Goal: Task Accomplishment & Management: Manage account settings

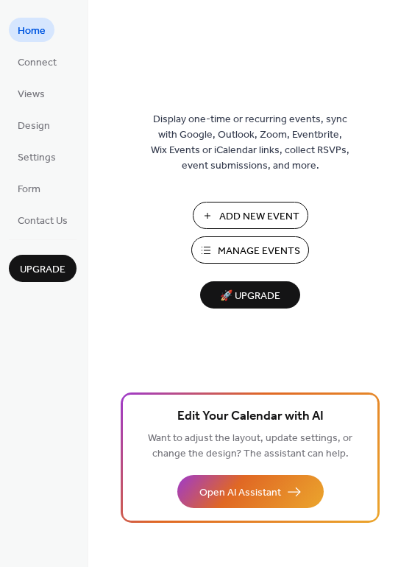
click at [283, 216] on span "Add New Event" at bounding box center [259, 216] width 80 height 15
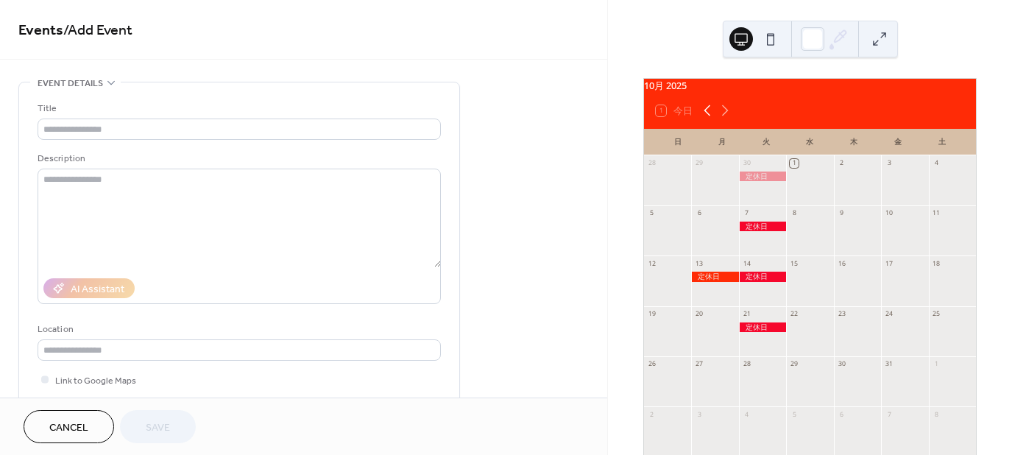
click at [707, 116] on icon at bounding box center [707, 110] width 7 height 11
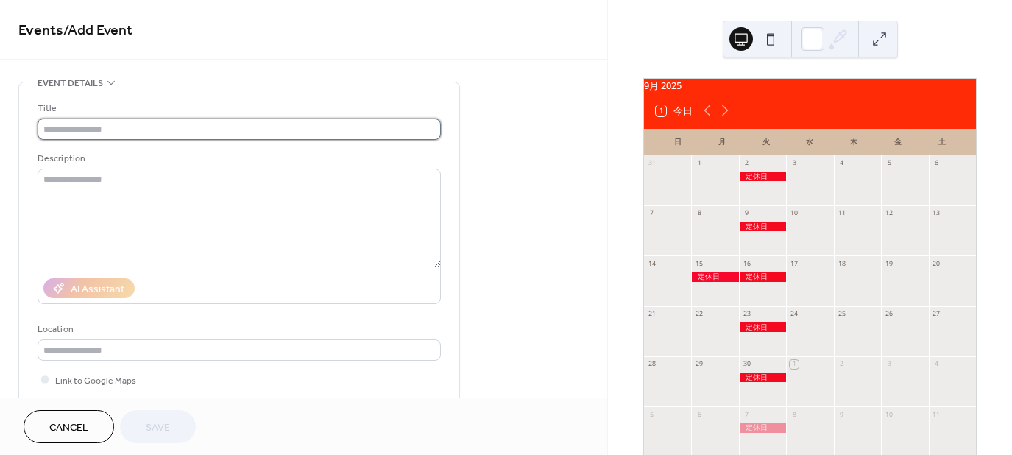
click at [63, 127] on input "text" at bounding box center [239, 128] width 403 height 21
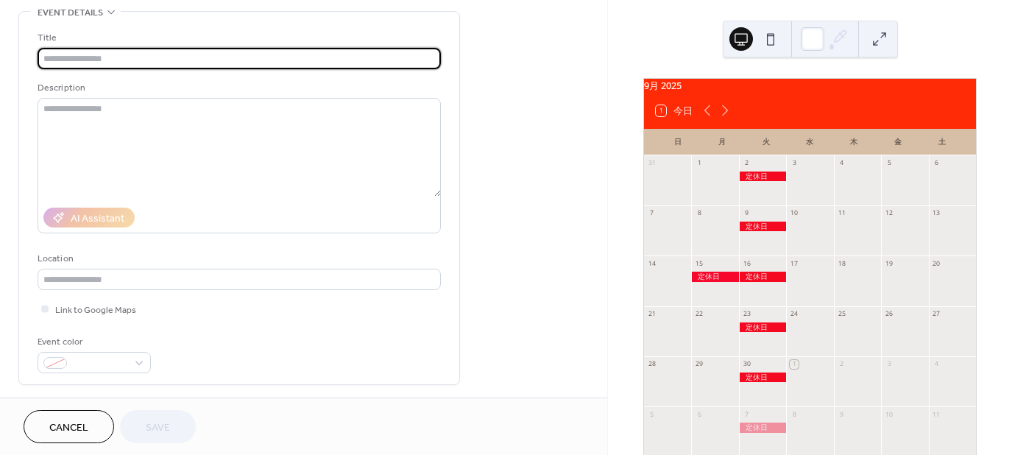
scroll to position [74, 0]
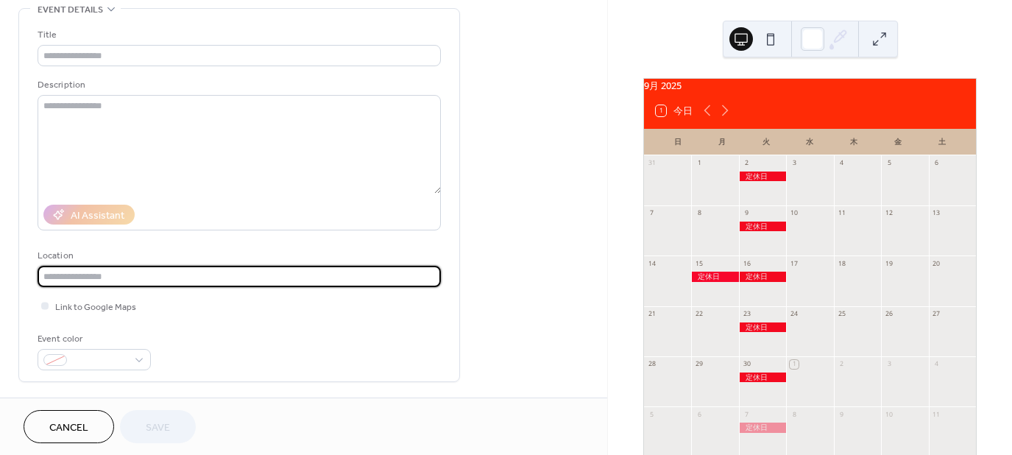
click at [87, 271] on input "text" at bounding box center [239, 276] width 403 height 21
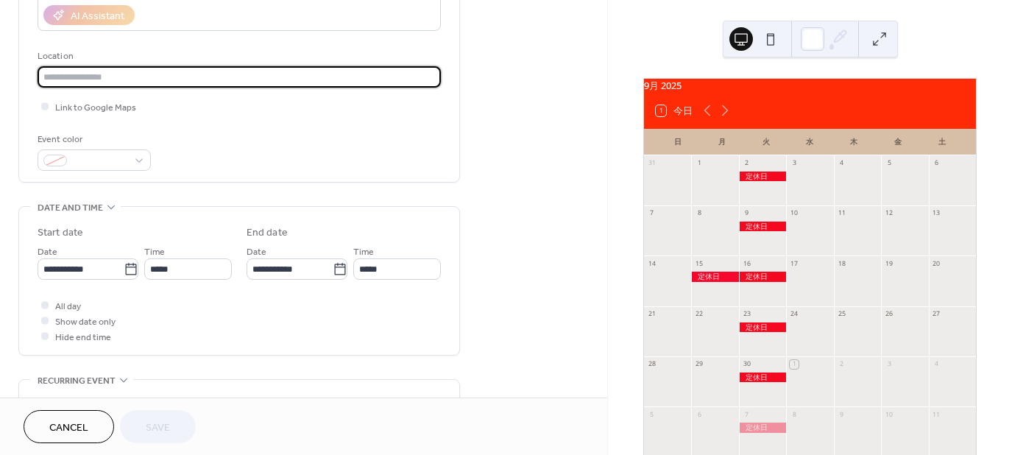
scroll to position [294, 0]
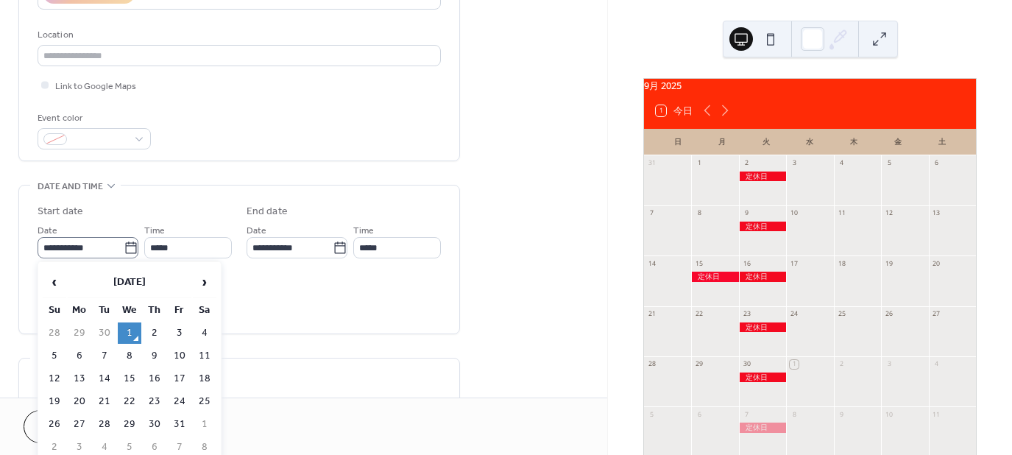
click at [130, 249] on icon at bounding box center [131, 248] width 15 height 15
click at [124, 249] on input "**********" at bounding box center [81, 247] width 86 height 21
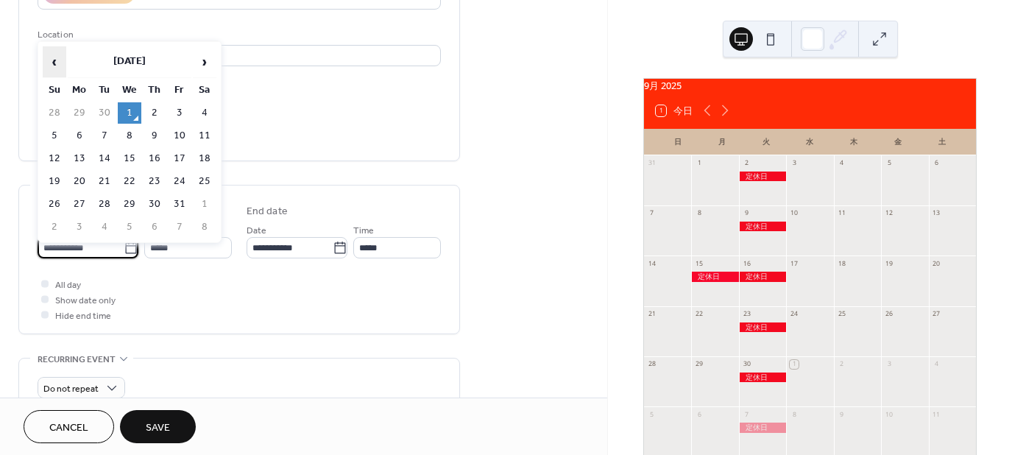
click at [56, 63] on span "‹" at bounding box center [54, 61] width 22 height 29
click at [105, 113] on td "2" at bounding box center [105, 112] width 24 height 21
type input "**********"
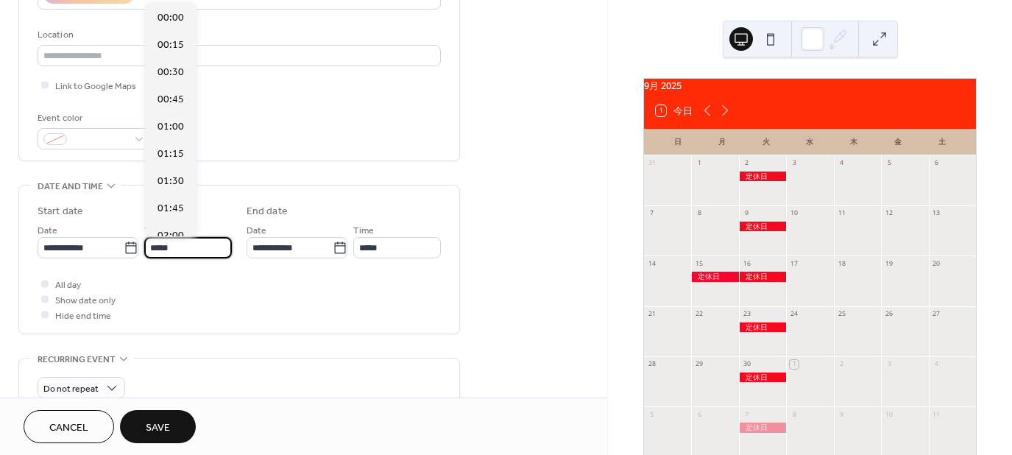
click at [194, 248] on input "*****" at bounding box center [188, 247] width 88 height 21
click at [46, 283] on div at bounding box center [44, 283] width 7 height 7
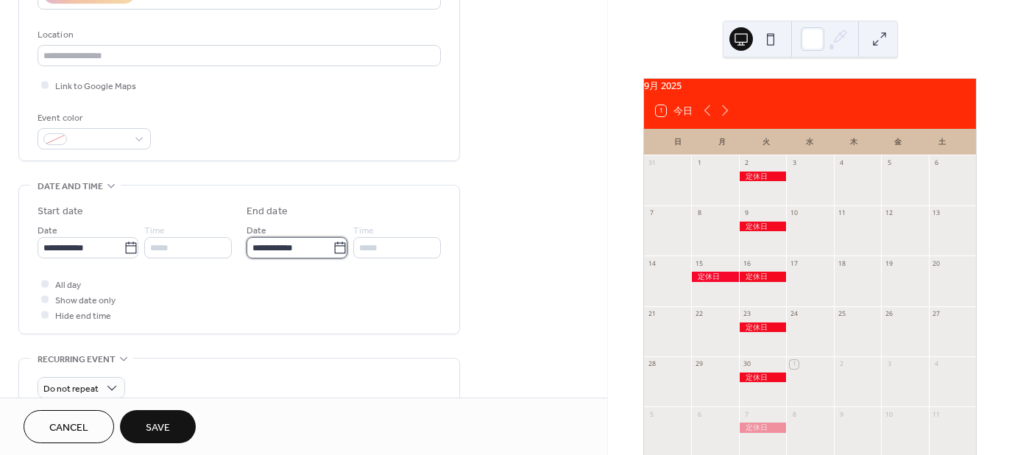
click at [258, 252] on input "**********" at bounding box center [290, 247] width 86 height 21
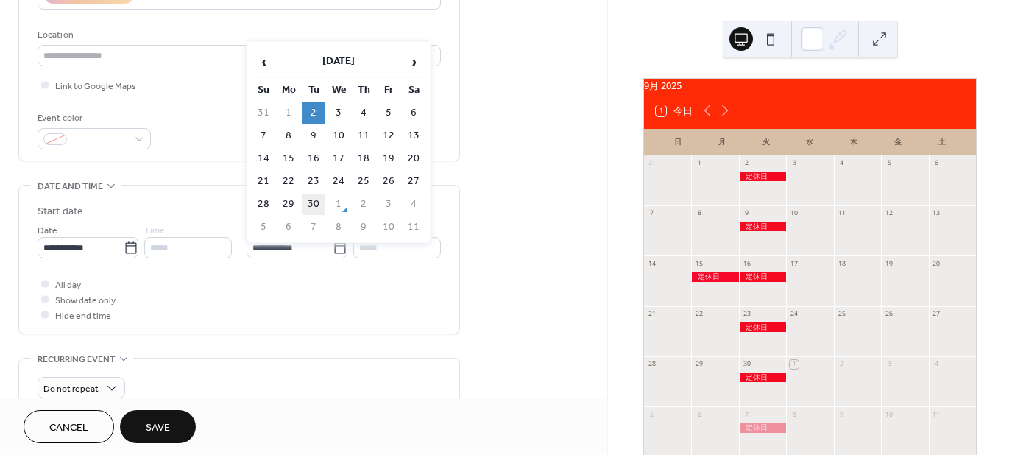
click at [313, 200] on td "30" at bounding box center [314, 204] width 24 height 21
type input "**********"
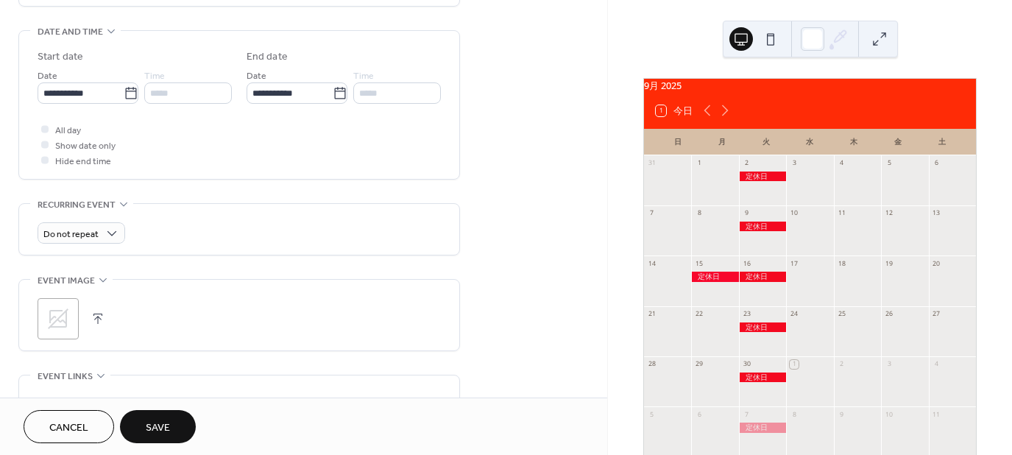
scroll to position [436, 0]
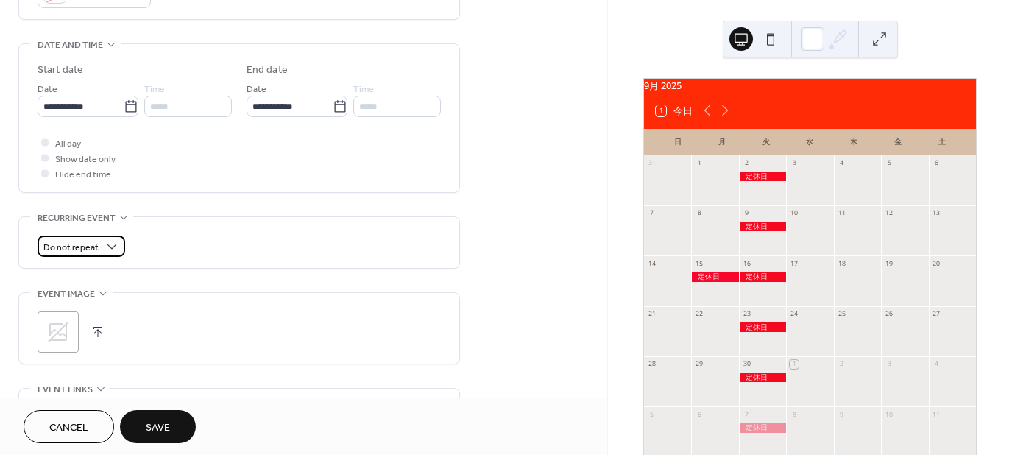
click at [100, 244] on div "Do not repeat" at bounding box center [82, 246] width 88 height 21
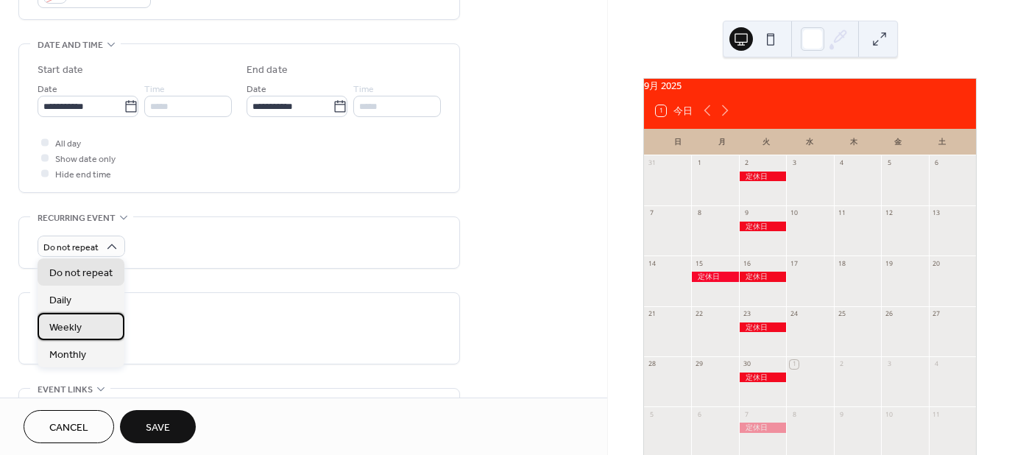
click at [87, 330] on div "Weekly" at bounding box center [81, 326] width 87 height 27
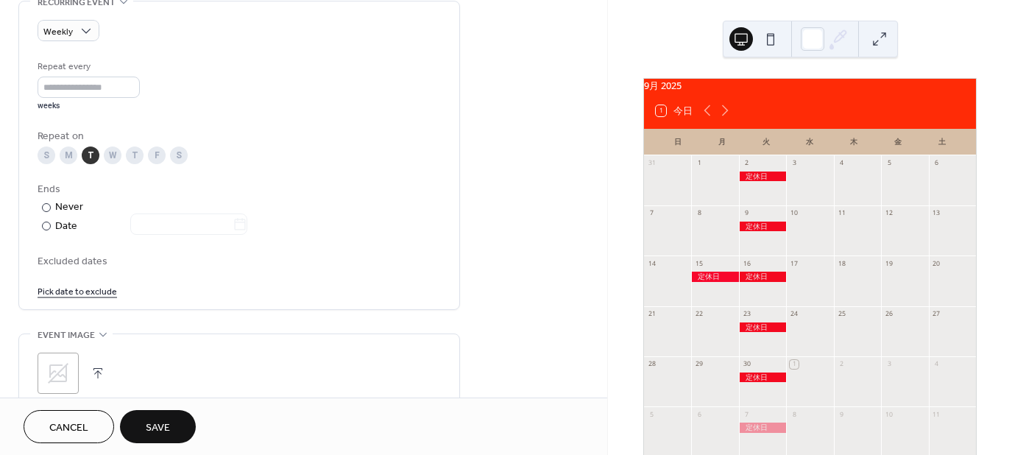
scroll to position [657, 0]
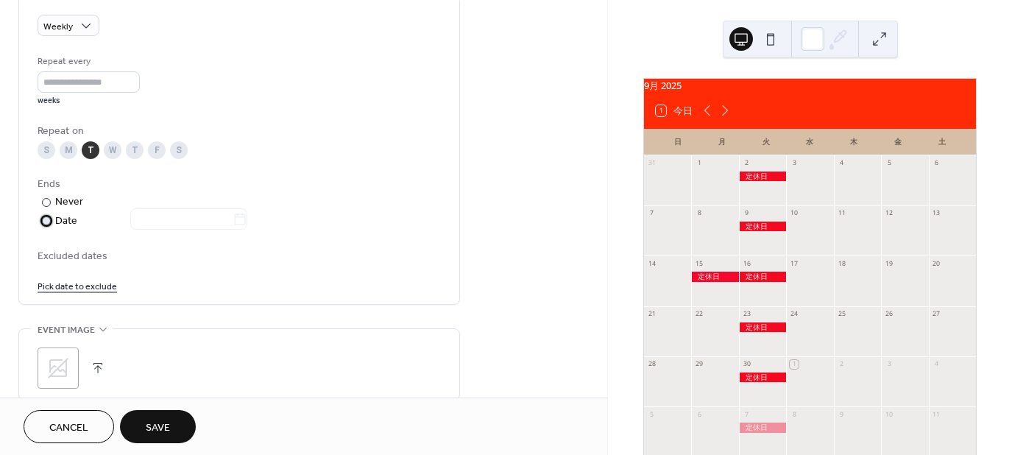
click at [46, 218] on div at bounding box center [46, 220] width 9 height 9
click at [247, 218] on icon at bounding box center [240, 219] width 15 height 15
click at [233, 218] on input "text" at bounding box center [181, 218] width 102 height 21
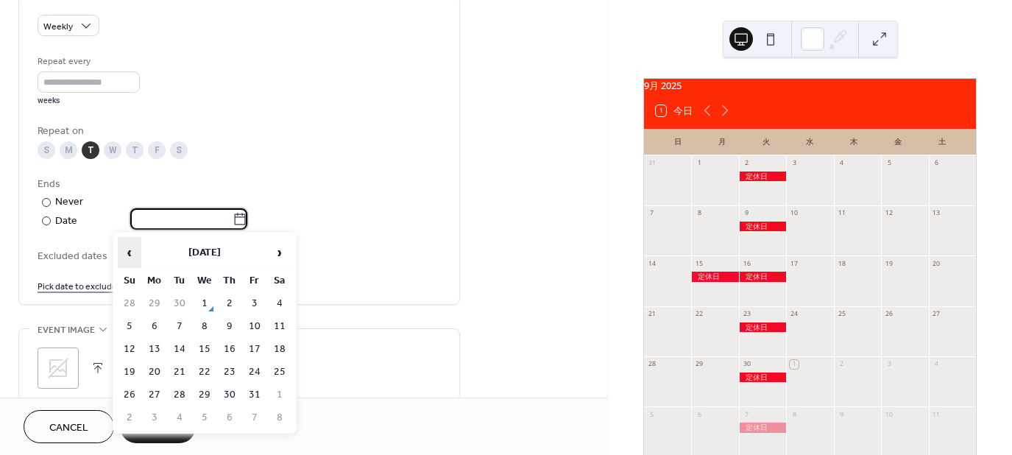
click at [129, 259] on span "‹" at bounding box center [129, 252] width 22 height 29
click at [178, 384] on td "30" at bounding box center [180, 394] width 24 height 21
type input "**********"
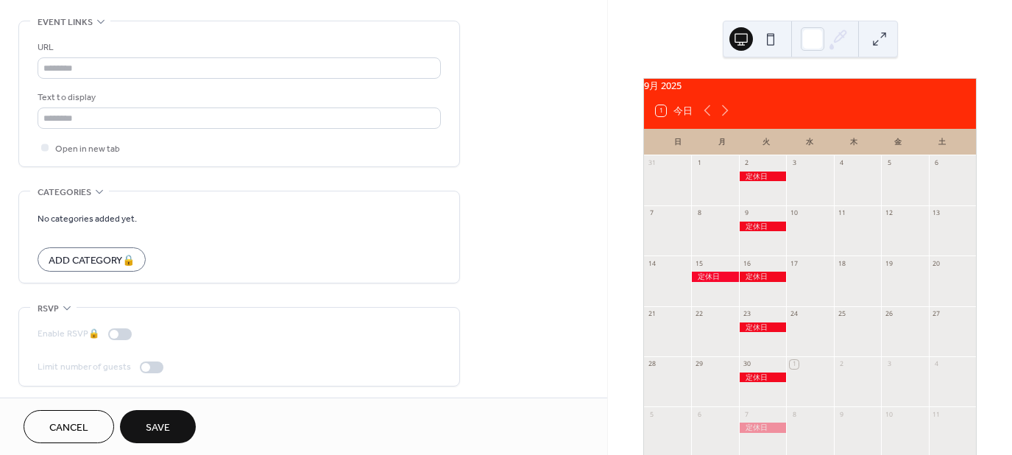
scroll to position [1061, 0]
click at [88, 425] on button "Cancel" at bounding box center [69, 426] width 91 height 33
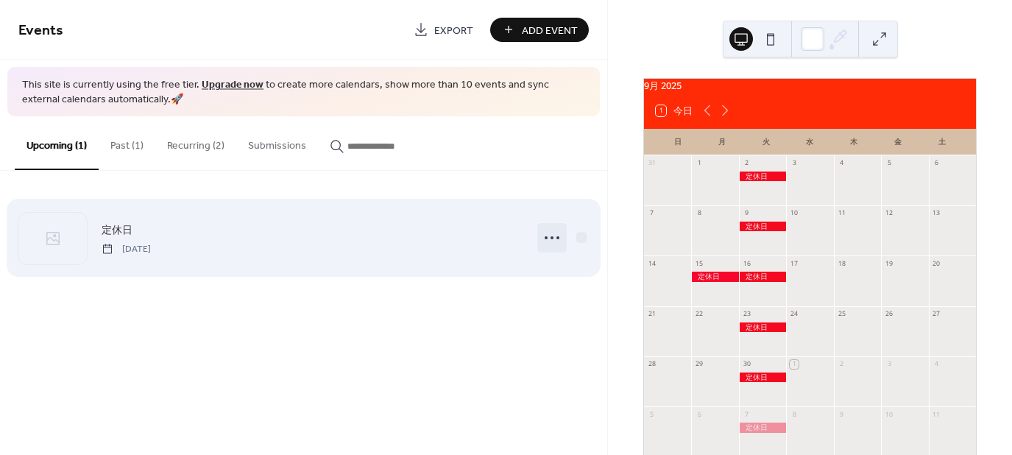
click at [551, 238] on circle at bounding box center [552, 237] width 3 height 3
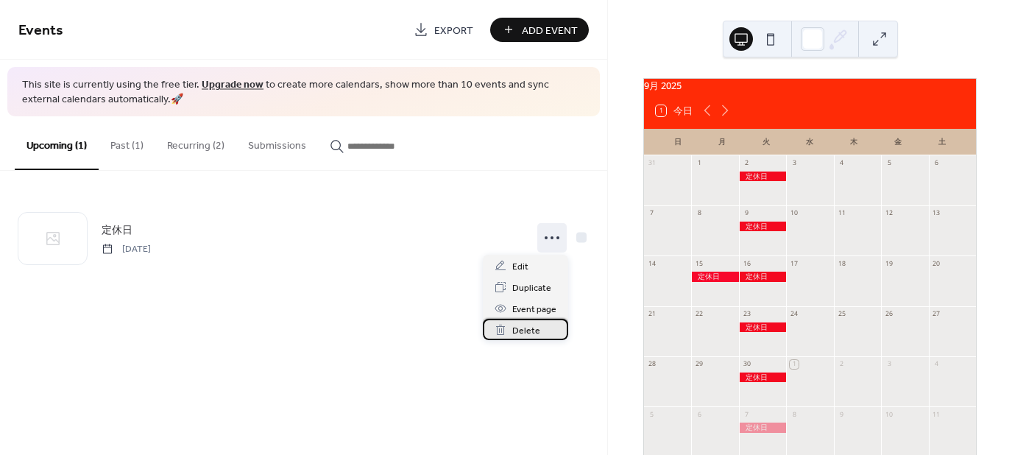
click at [533, 330] on span "Delete" at bounding box center [526, 330] width 28 height 15
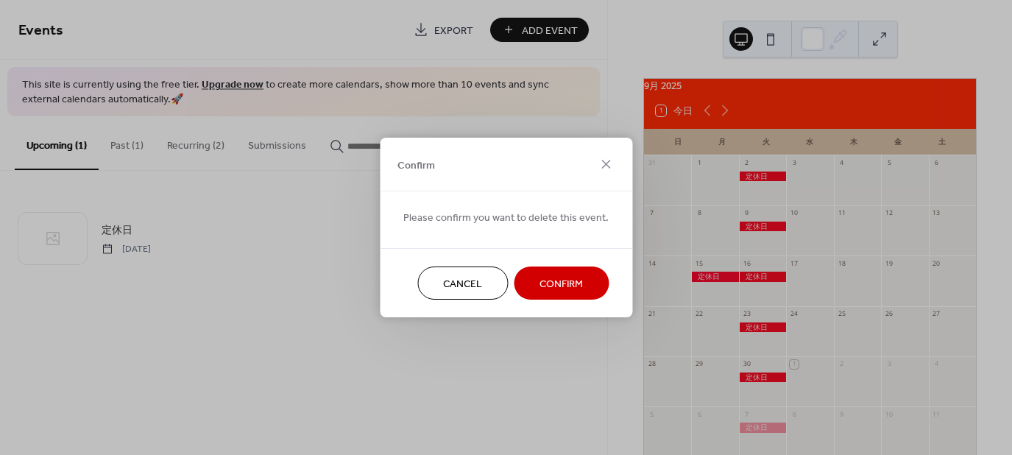
click at [552, 285] on span "Confirm" at bounding box center [560, 284] width 43 height 15
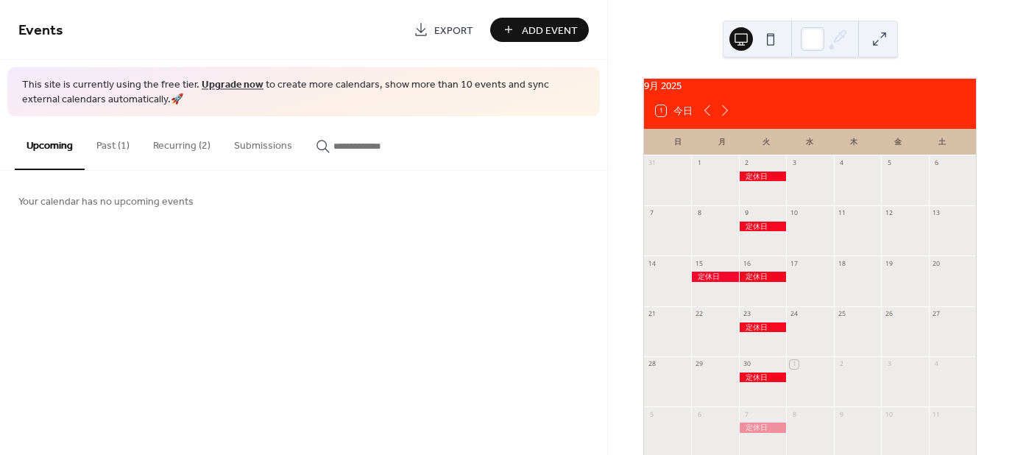
click at [122, 146] on button "Past (1)" at bounding box center [113, 142] width 57 height 52
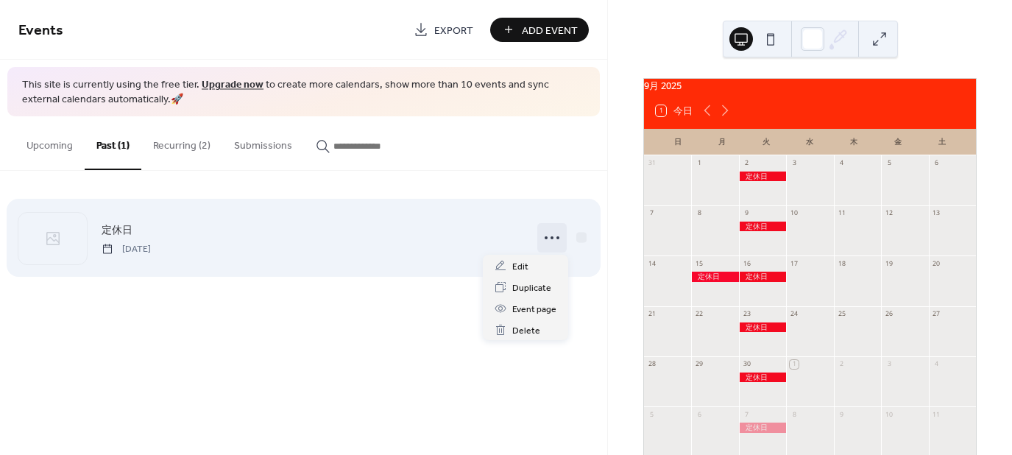
click at [550, 238] on icon at bounding box center [552, 238] width 24 height 24
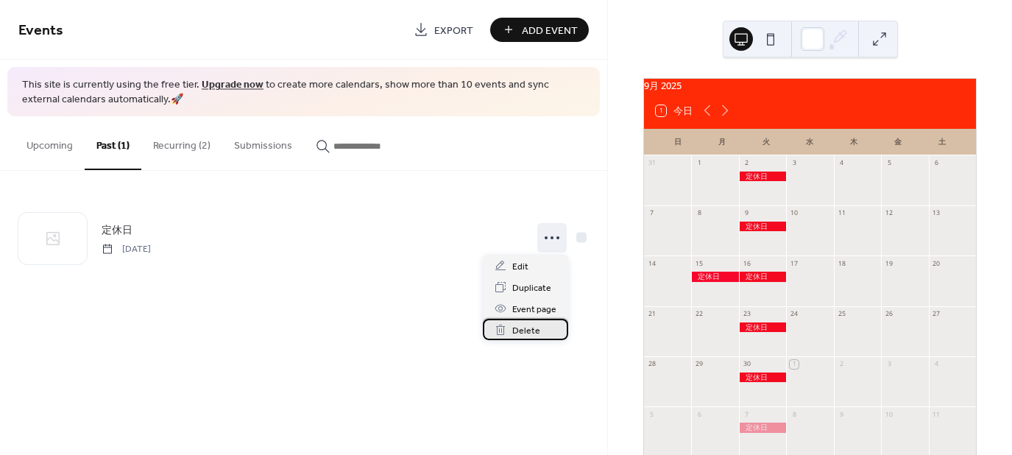
click at [533, 328] on span "Delete" at bounding box center [526, 330] width 28 height 15
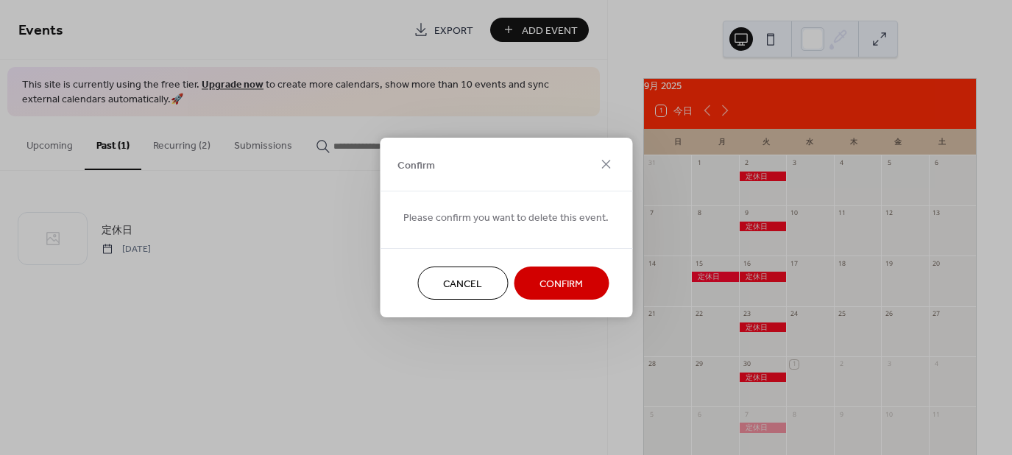
click at [555, 280] on span "Confirm" at bounding box center [560, 284] width 43 height 15
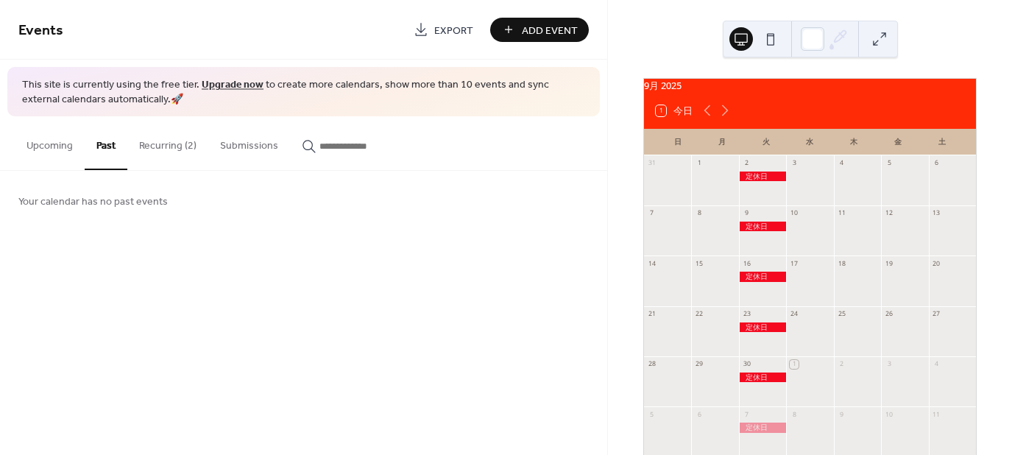
click at [168, 144] on button "Recurring (2)" at bounding box center [167, 142] width 81 height 52
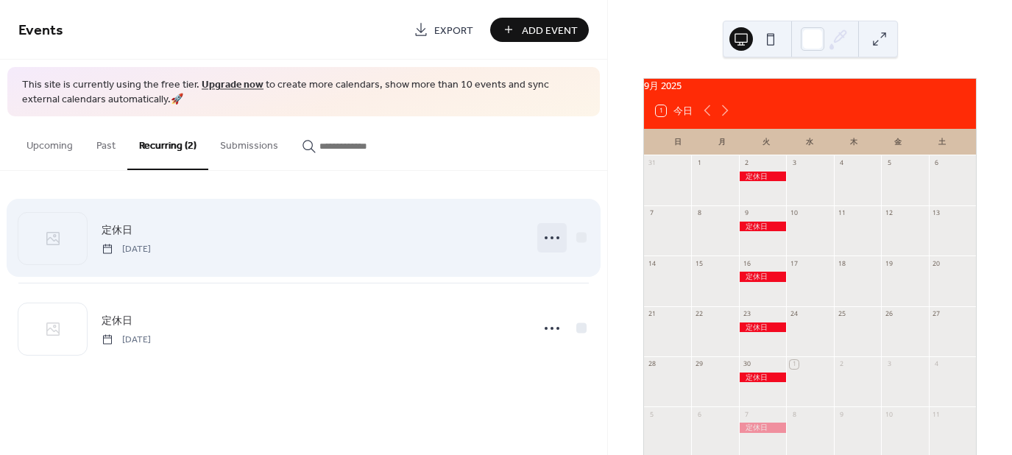
click at [558, 238] on icon at bounding box center [552, 238] width 24 height 24
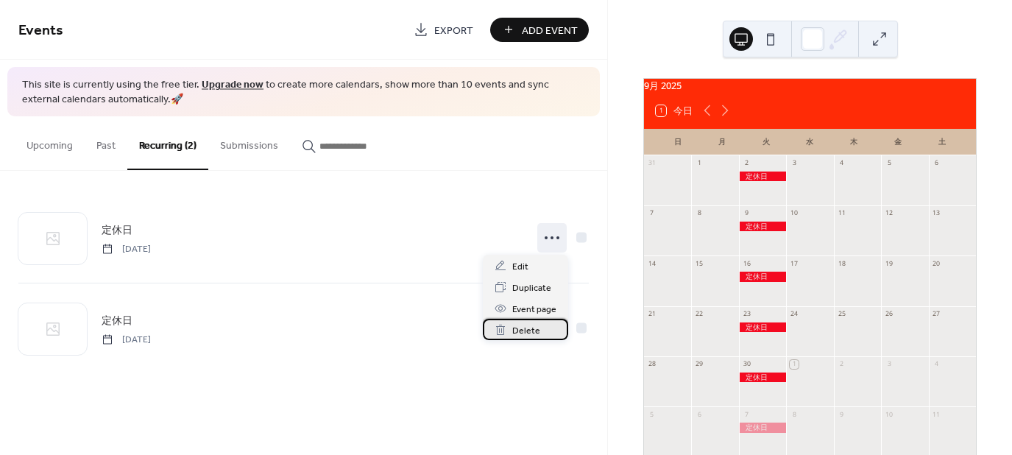
click at [524, 330] on span "Delete" at bounding box center [526, 330] width 28 height 15
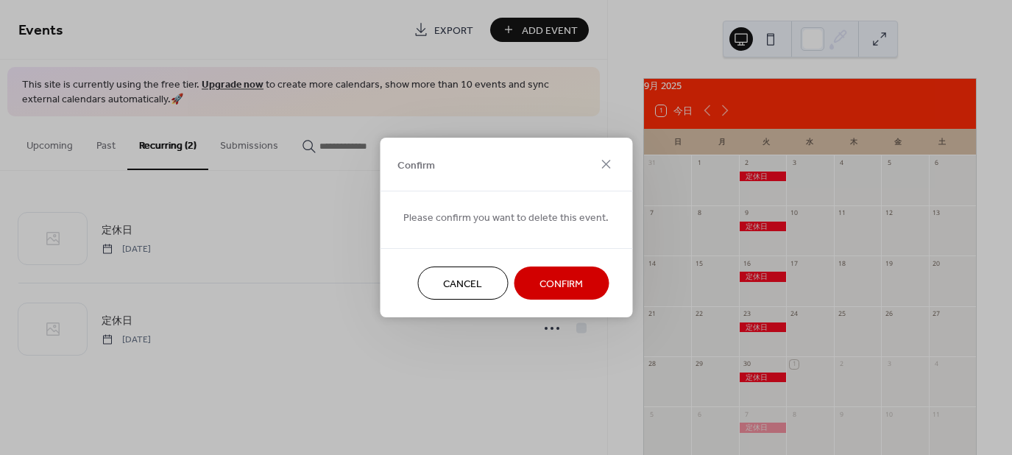
click at [558, 280] on span "Confirm" at bounding box center [560, 284] width 43 height 15
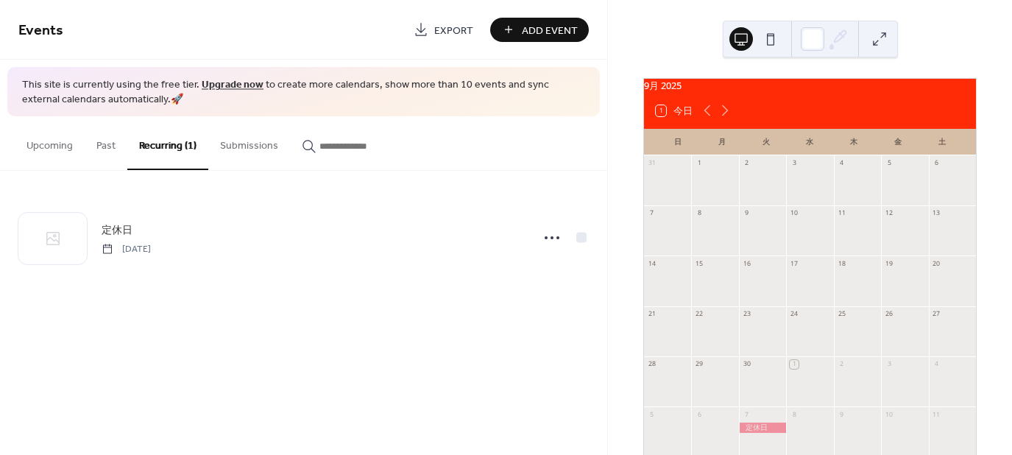
click at [547, 32] on span "Add Event" at bounding box center [550, 30] width 56 height 15
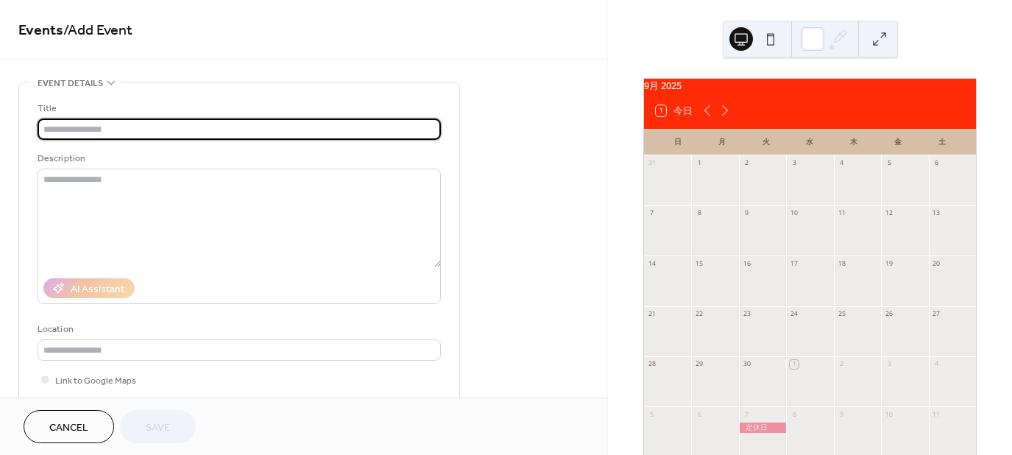
click at [77, 130] on input "text" at bounding box center [239, 128] width 403 height 21
type input "***"
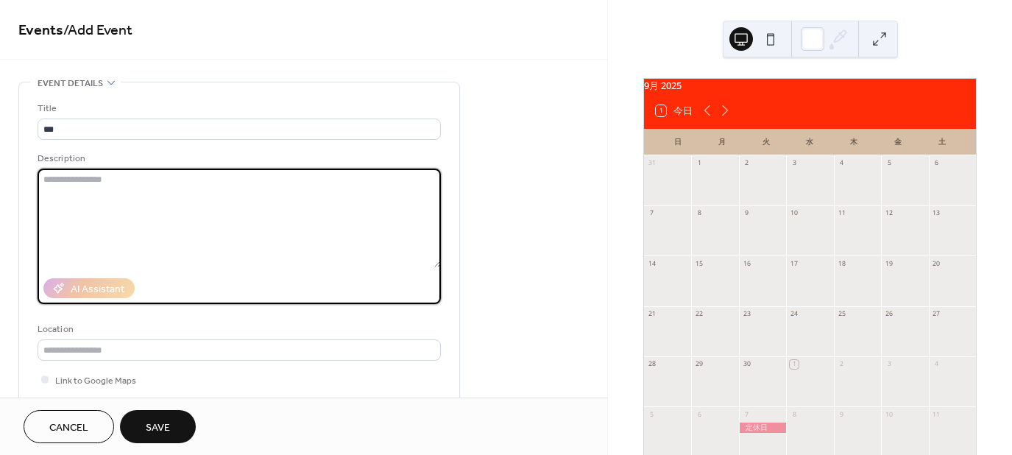
click at [182, 194] on textarea at bounding box center [239, 218] width 403 height 99
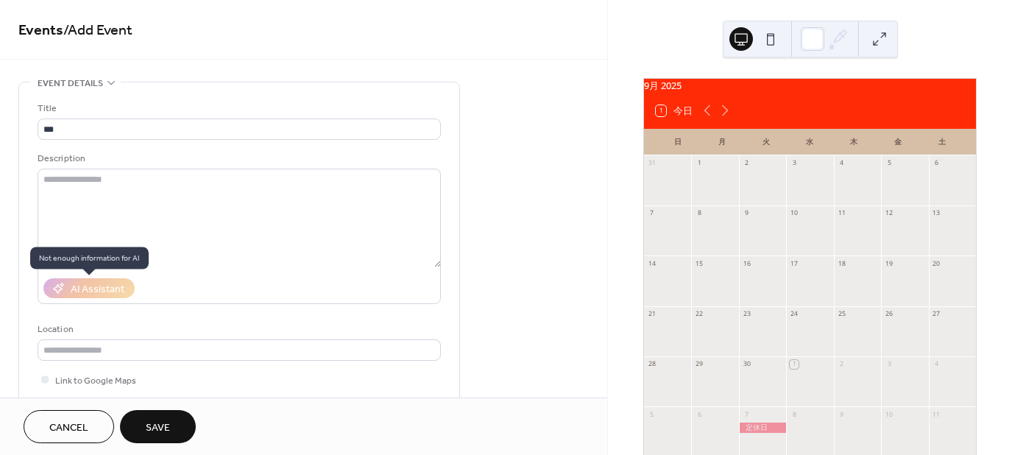
click at [104, 286] on div "AI Assistant" at bounding box center [88, 288] width 91 height 20
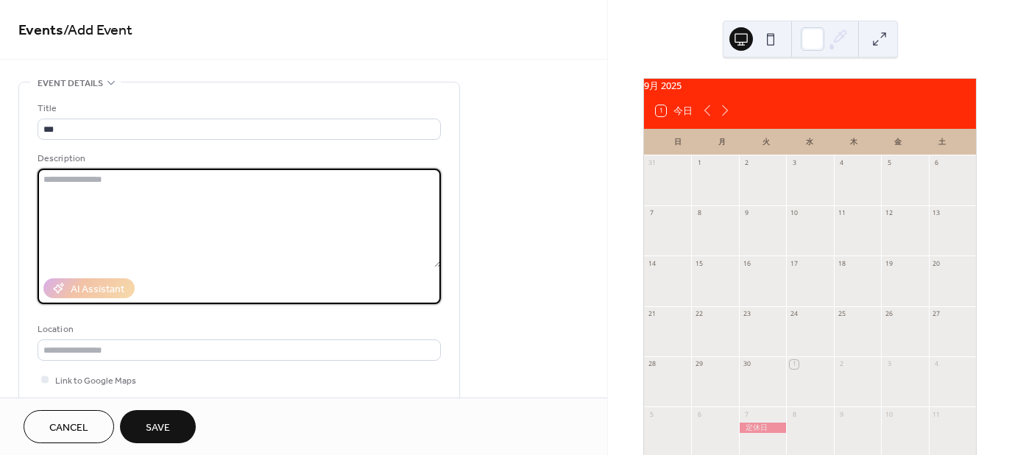
click at [318, 265] on textarea at bounding box center [239, 218] width 403 height 99
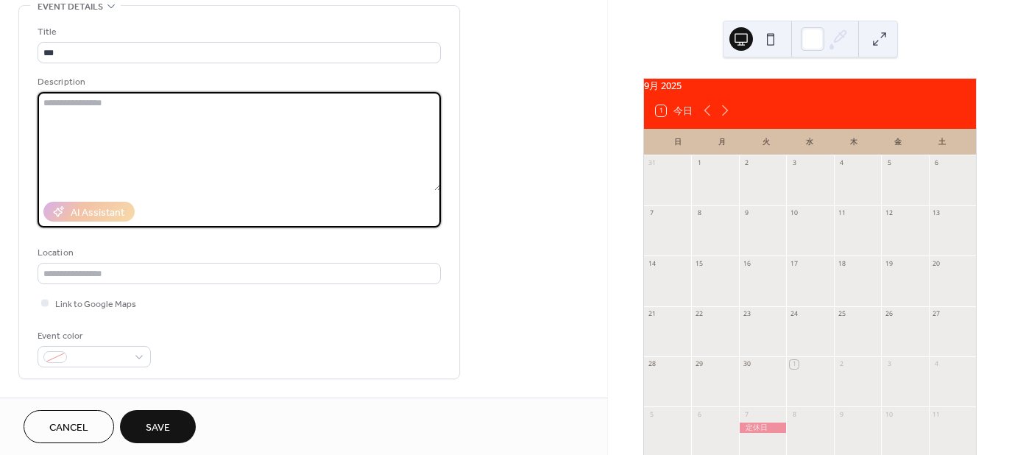
scroll to position [74, 0]
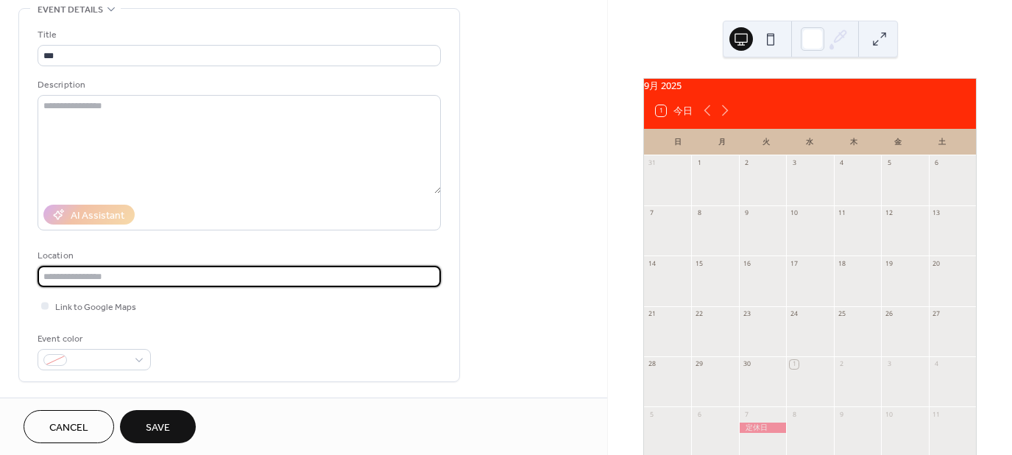
click at [197, 272] on input "text" at bounding box center [239, 276] width 403 height 21
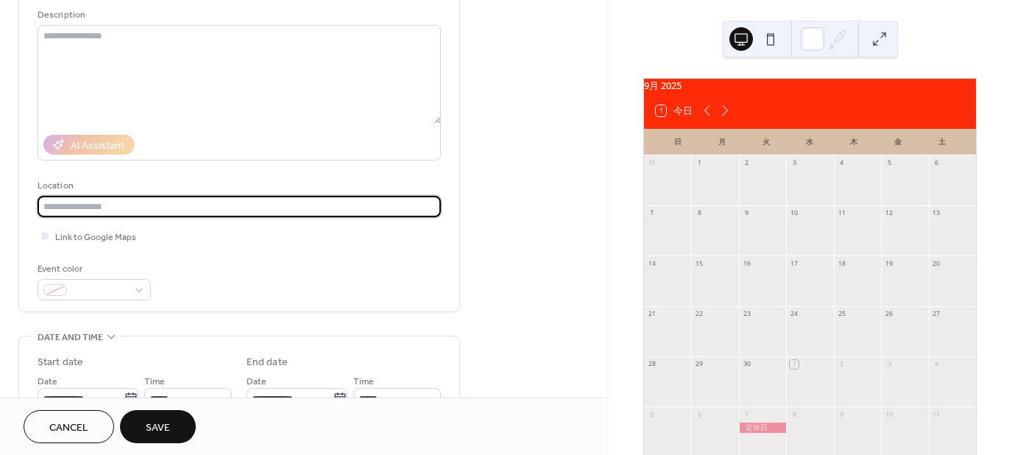
scroll to position [147, 0]
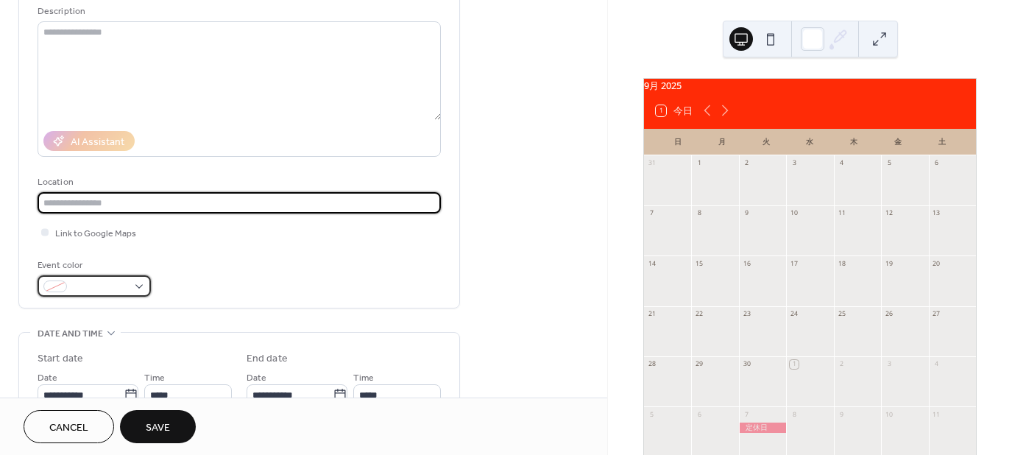
click at [139, 288] on div at bounding box center [94, 285] width 113 height 21
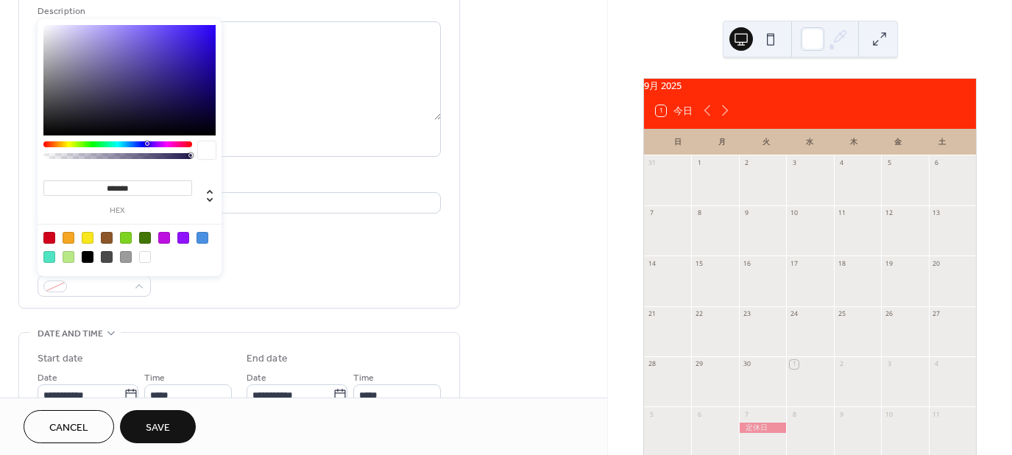
click at [189, 145] on div at bounding box center [117, 144] width 149 height 6
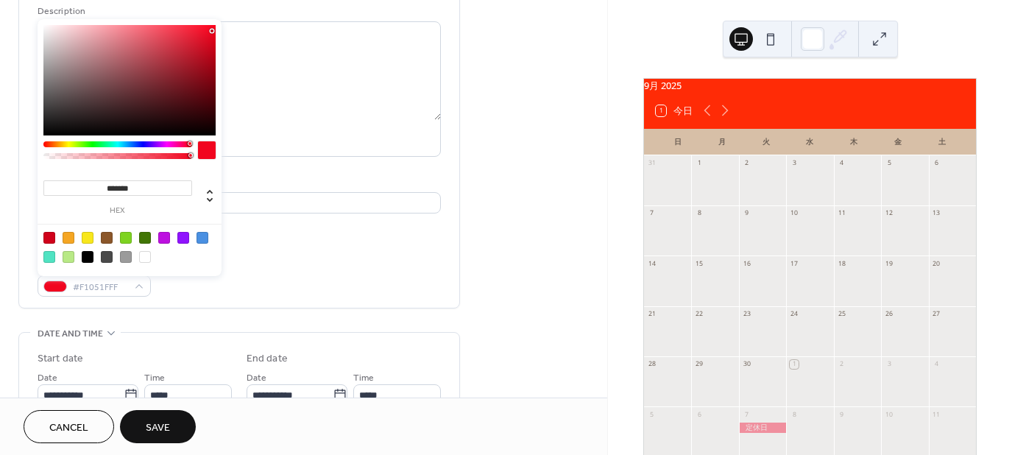
type input "*******"
drag, startPoint x: 158, startPoint y: 102, endPoint x: 212, endPoint y: 29, distance: 90.4
click at [212, 29] on div at bounding box center [129, 80] width 172 height 110
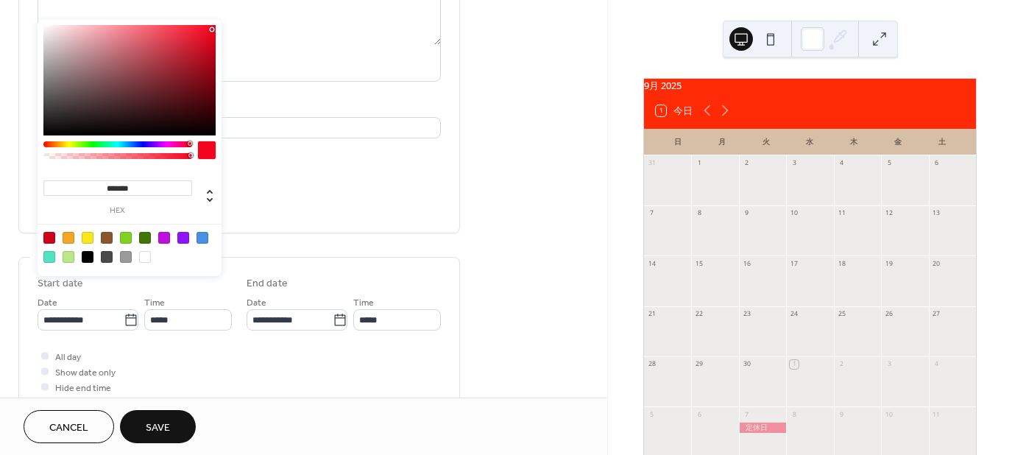
scroll to position [221, 0]
click at [724, 119] on icon at bounding box center [725, 111] width 18 height 18
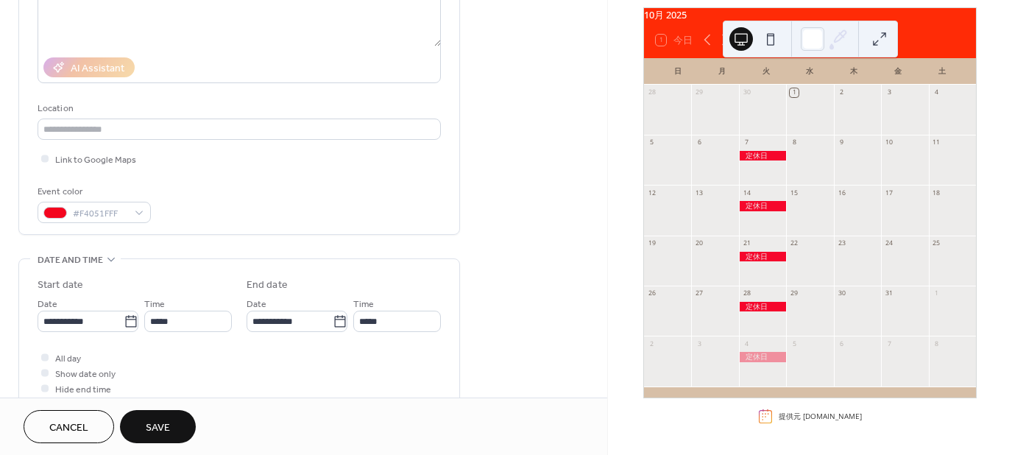
scroll to position [78, 0]
click at [720, 45] on icon at bounding box center [725, 40] width 18 height 18
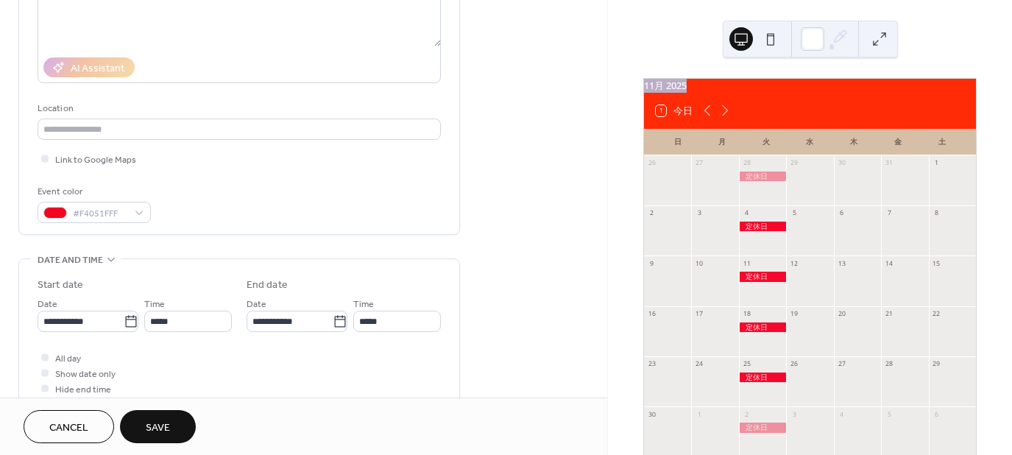
drag, startPoint x: 774, startPoint y: 25, endPoint x: 819, endPoint y: 4, distance: 50.4
click at [819, 4] on div "11月 2025 1 今日 日 月 火 水 木 金 土 26 27 28 29 30 31 1 2 3 4 5 6 7 8 9 10 11 12 13 14 …" at bounding box center [809, 227] width 405 height 455
click at [707, 119] on icon at bounding box center [707, 111] width 18 height 18
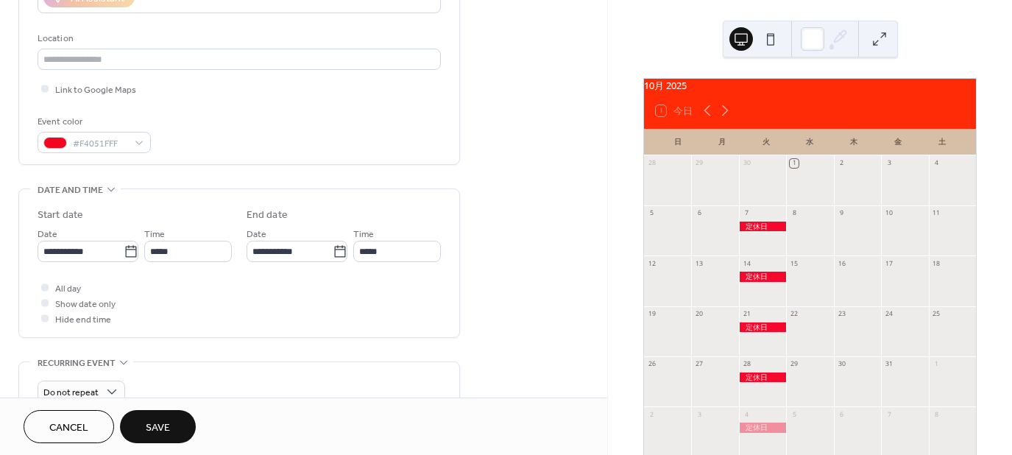
scroll to position [294, 0]
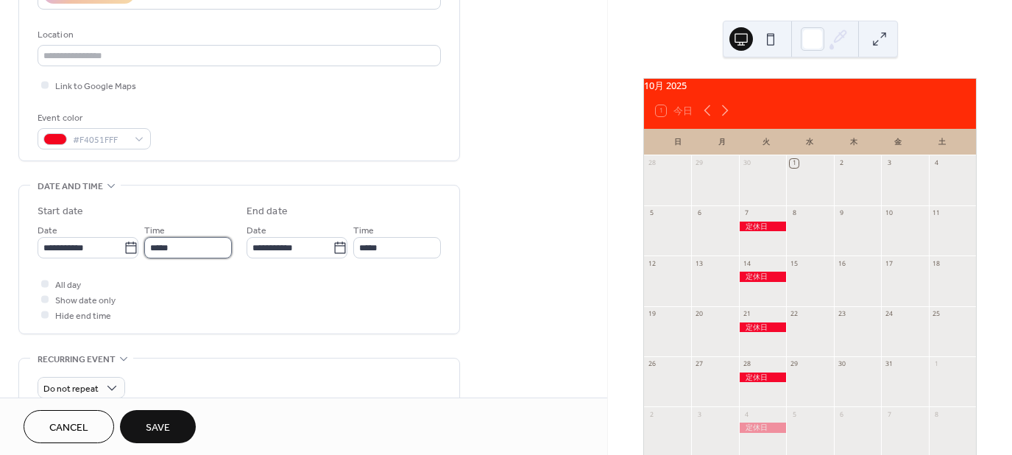
click at [177, 244] on input "*****" at bounding box center [188, 247] width 88 height 21
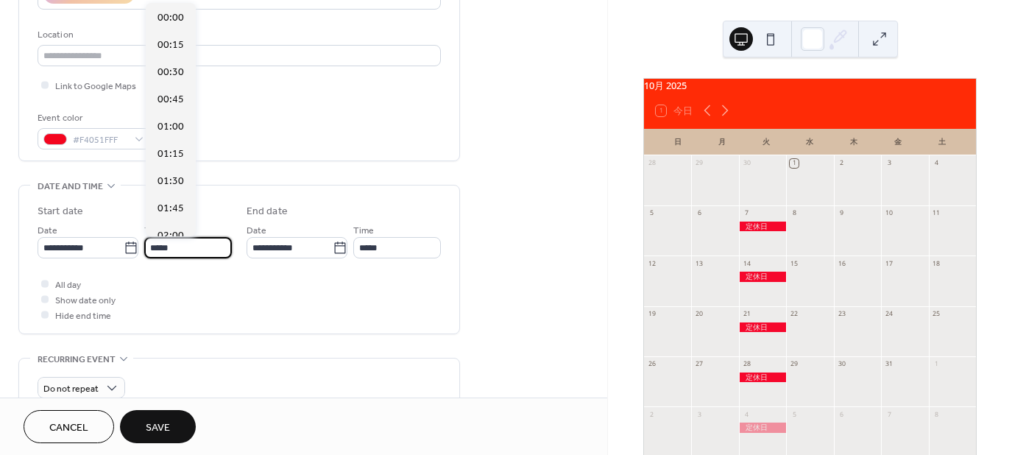
scroll to position [1307, 0]
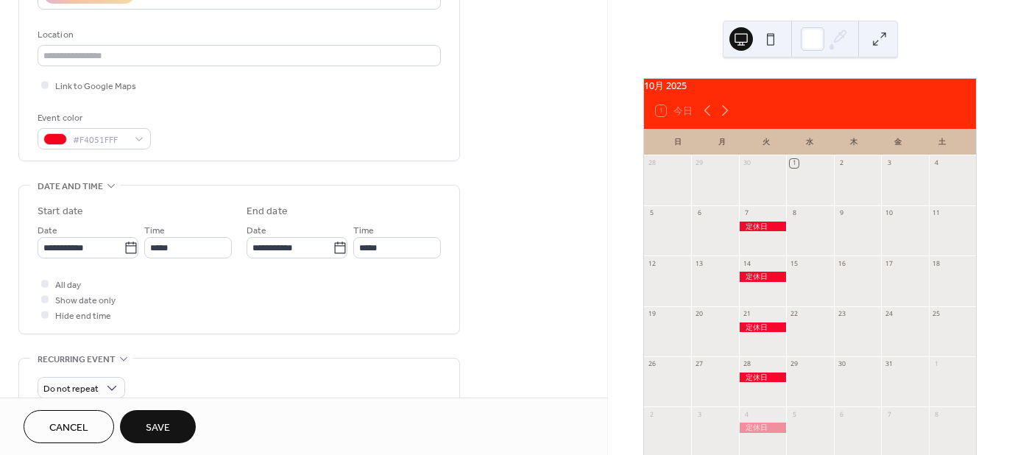
drag, startPoint x: 168, startPoint y: 290, endPoint x: 118, endPoint y: 277, distance: 51.8
click at [167, 290] on div "All day Show date only Hide end time" at bounding box center [239, 299] width 403 height 46
click at [46, 283] on div at bounding box center [44, 283] width 7 height 7
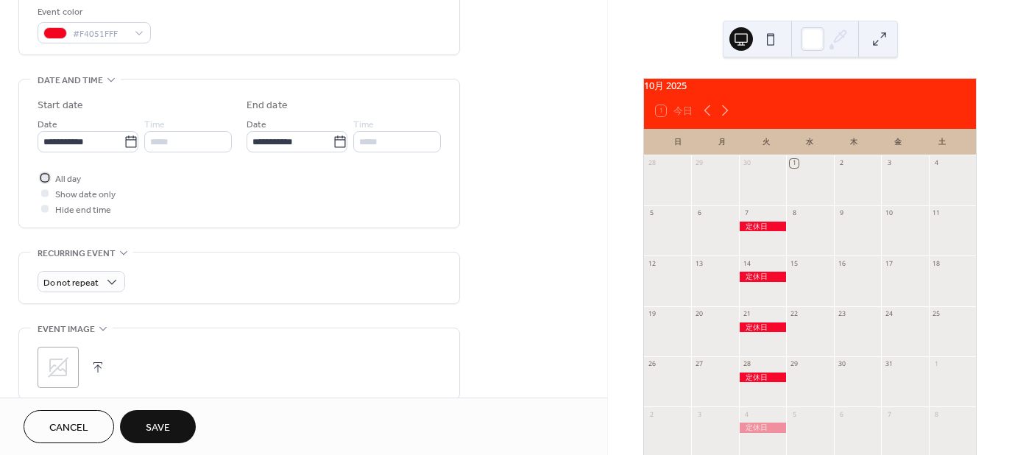
scroll to position [442, 0]
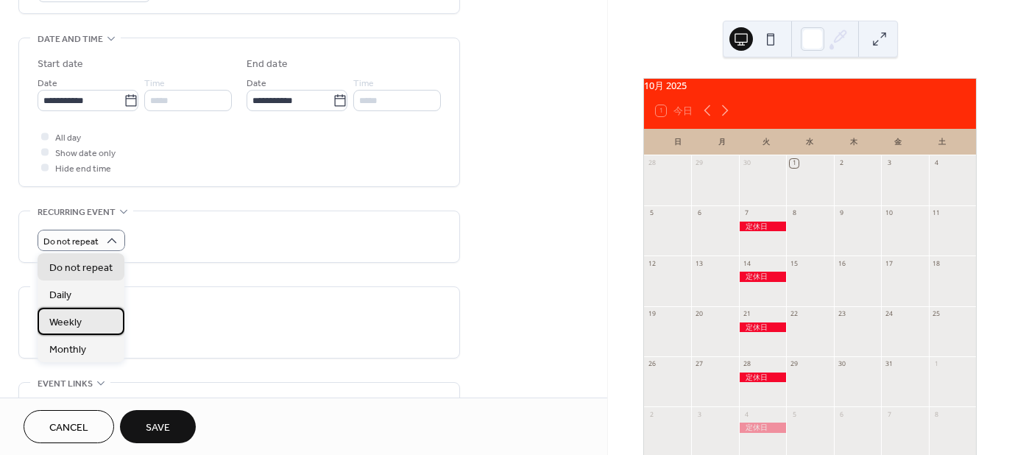
click at [67, 325] on span "Weekly" at bounding box center [65, 321] width 32 height 15
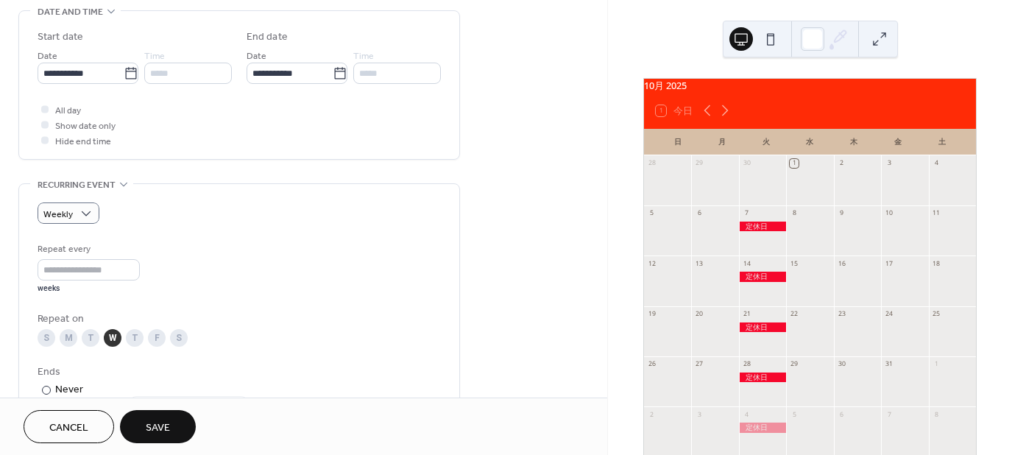
scroll to position [515, 0]
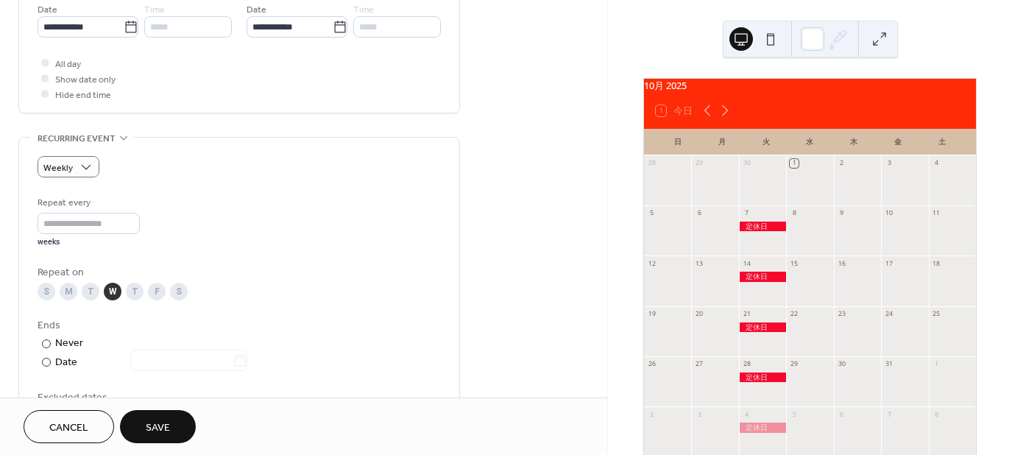
click at [93, 291] on div "T" at bounding box center [91, 292] width 18 height 18
click at [118, 289] on div "W" at bounding box center [113, 292] width 18 height 18
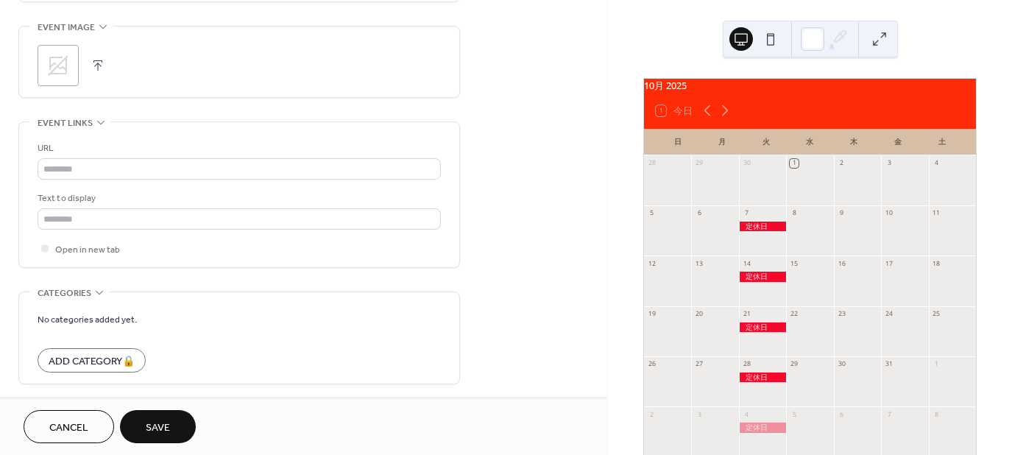
scroll to position [1061, 0]
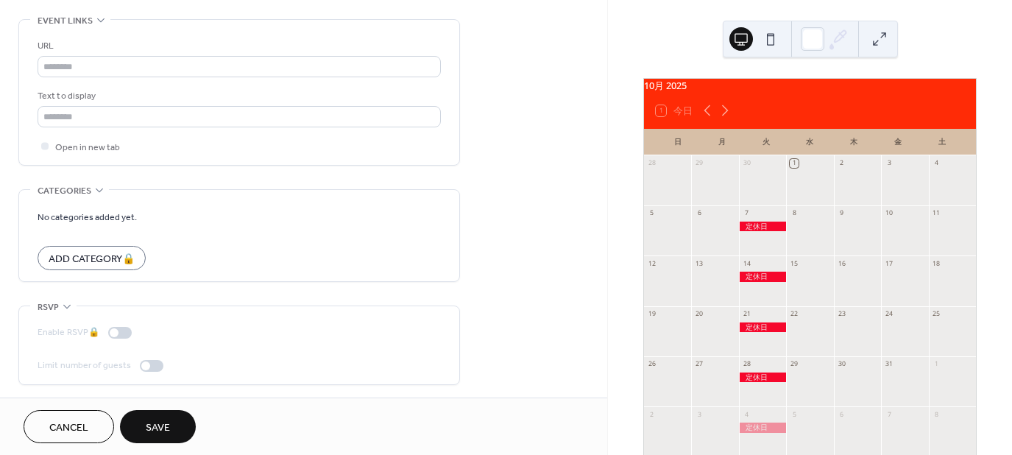
click at [145, 422] on button "Save" at bounding box center [158, 426] width 76 height 33
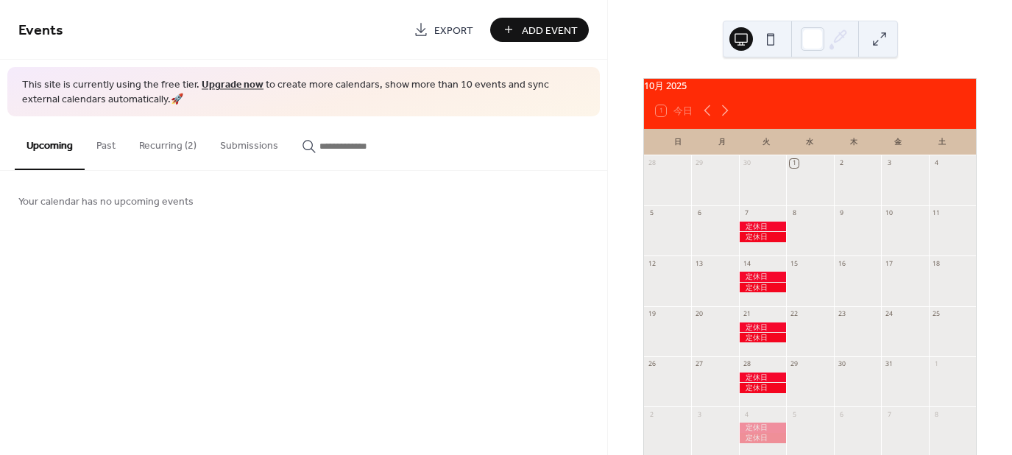
click at [178, 146] on button "Recurring (2)" at bounding box center [167, 142] width 81 height 52
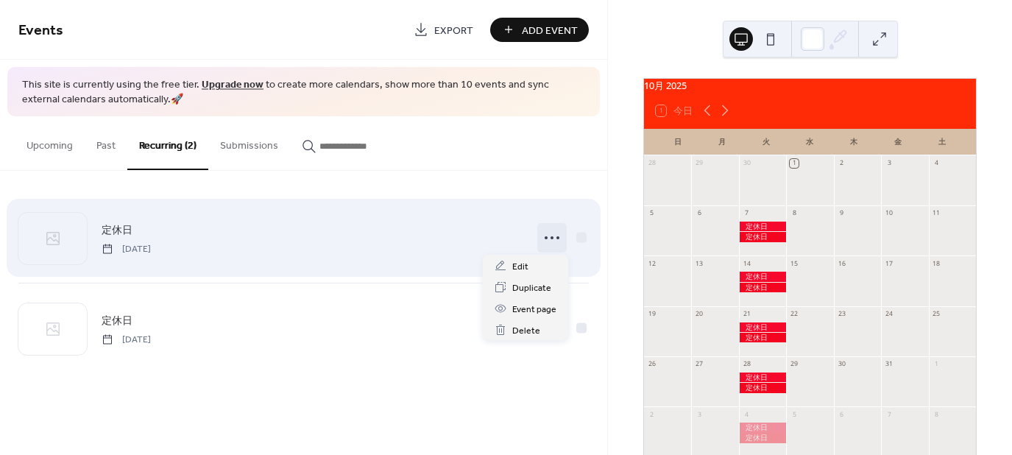
click at [547, 236] on icon at bounding box center [552, 238] width 24 height 24
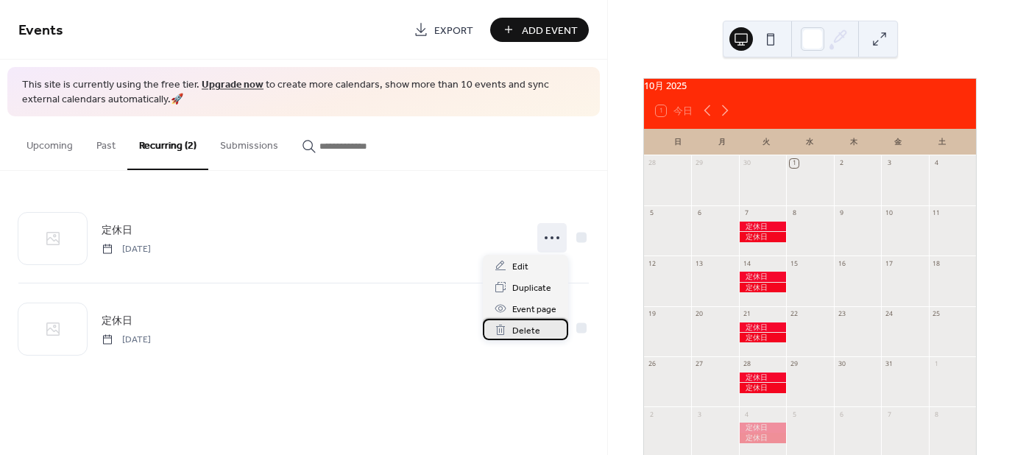
click at [517, 330] on span "Delete" at bounding box center [526, 330] width 28 height 15
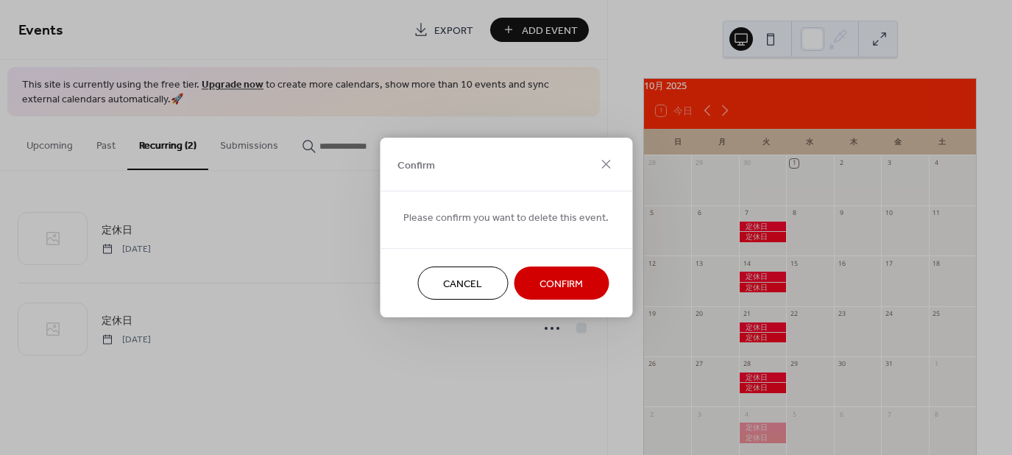
click at [567, 291] on span "Confirm" at bounding box center [560, 284] width 43 height 15
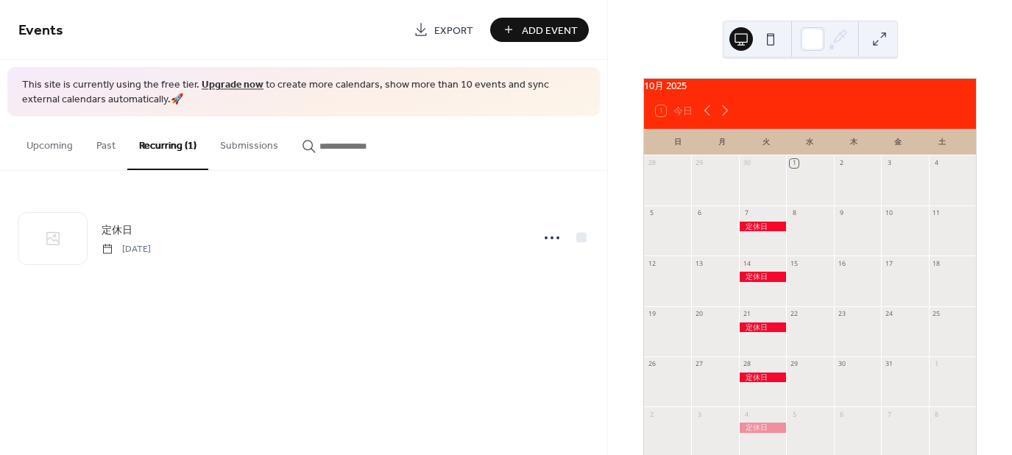
click at [524, 25] on span "Add Event" at bounding box center [550, 30] width 56 height 15
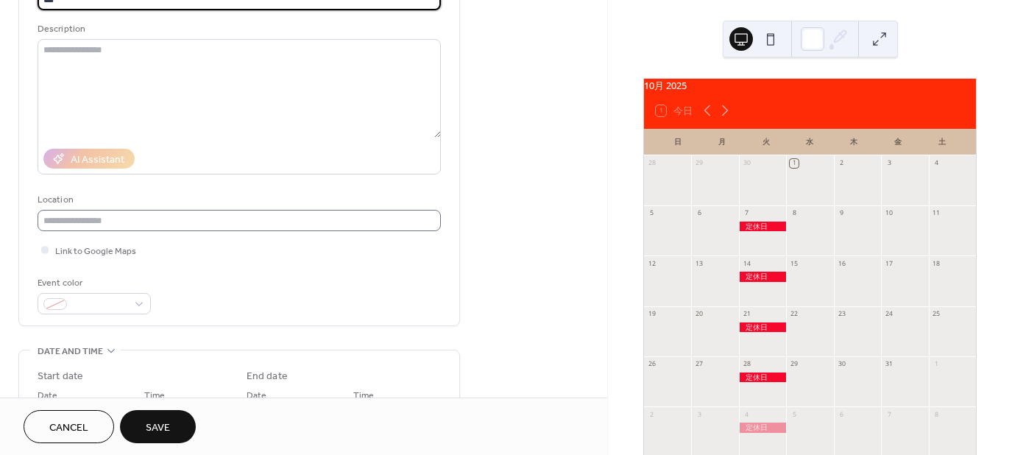
scroll to position [147, 0]
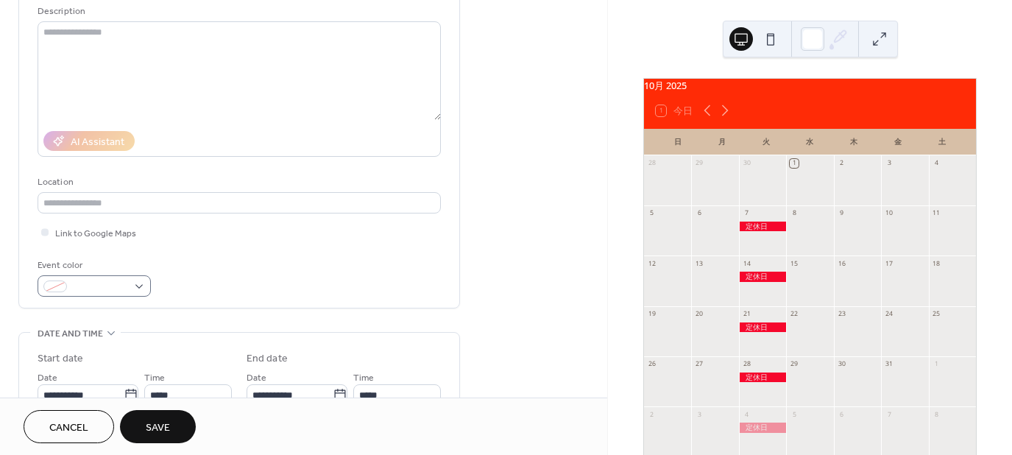
type input "***"
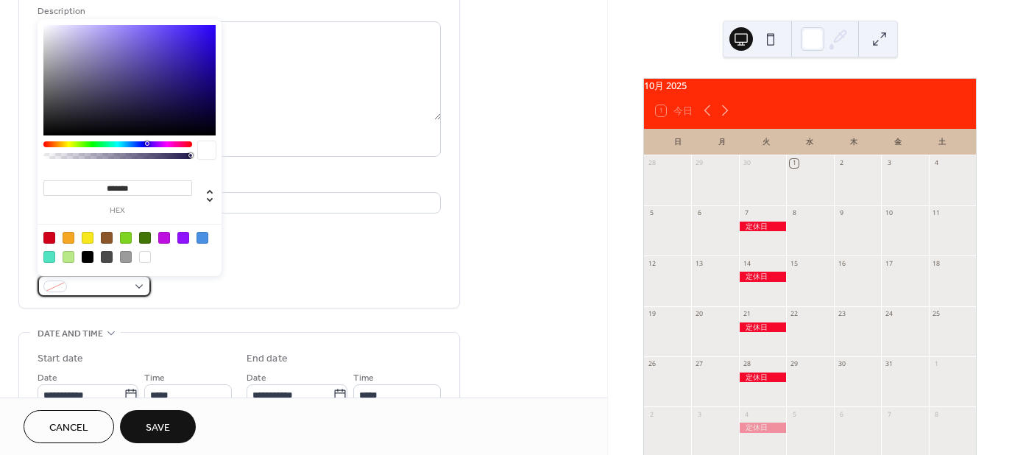
click at [125, 290] on span at bounding box center [100, 287] width 54 height 15
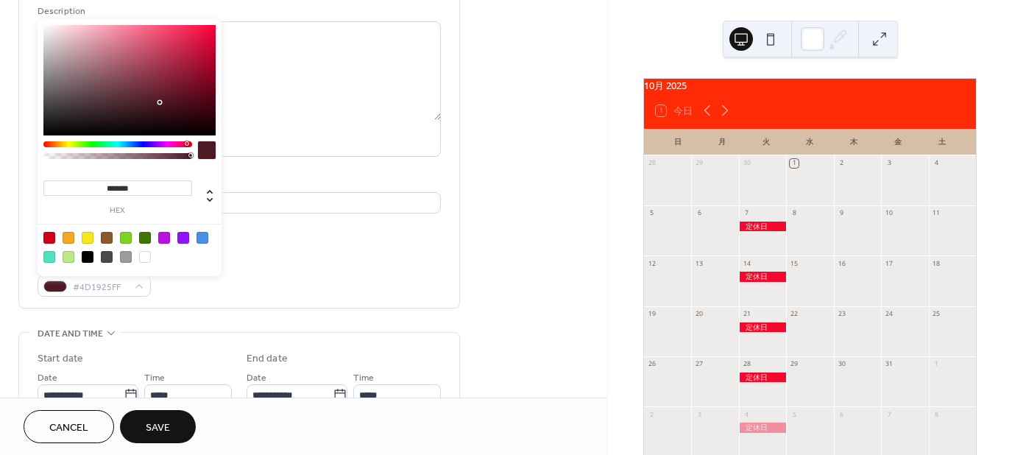
click at [186, 143] on div at bounding box center [117, 144] width 149 height 6
type input "*******"
drag, startPoint x: 160, startPoint y: 100, endPoint x: 211, endPoint y: 29, distance: 87.0
click at [211, 29] on div at bounding box center [211, 29] width 3 height 3
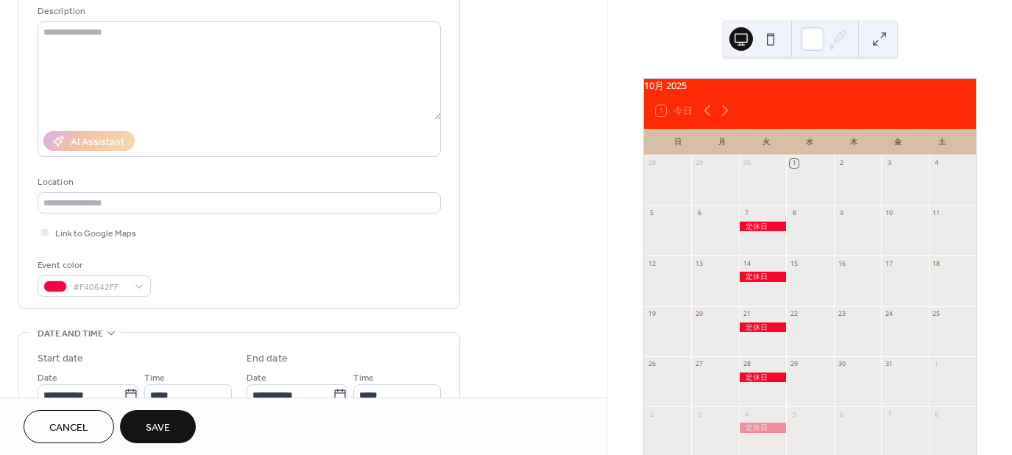
click at [306, 263] on div "Event color #F40642FF" at bounding box center [239, 277] width 403 height 39
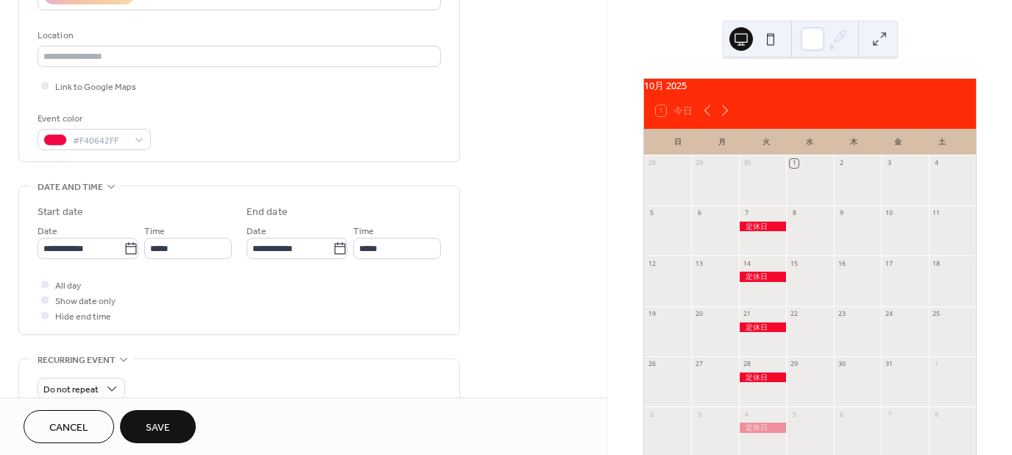
scroll to position [294, 0]
click at [136, 250] on label "**********" at bounding box center [88, 247] width 101 height 21
click at [124, 250] on input "**********" at bounding box center [81, 247] width 86 height 21
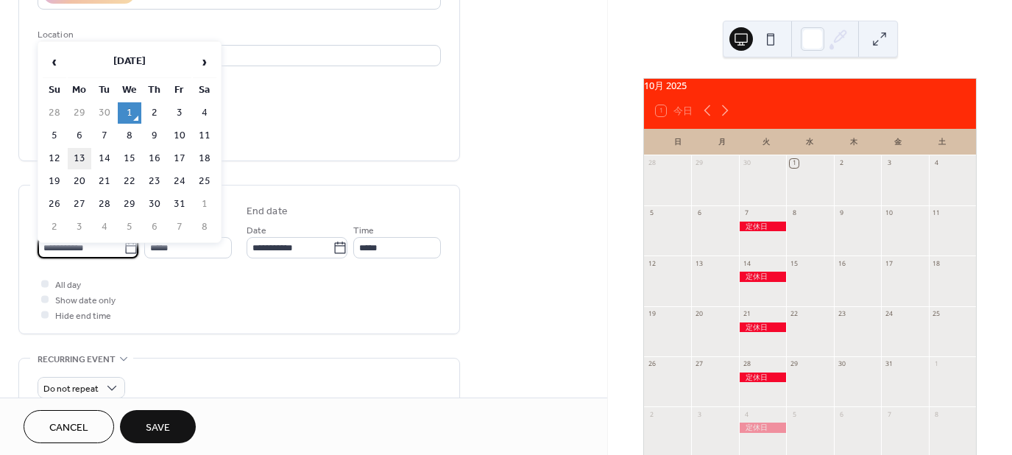
click at [81, 153] on td "13" at bounding box center [80, 158] width 24 height 21
type input "**********"
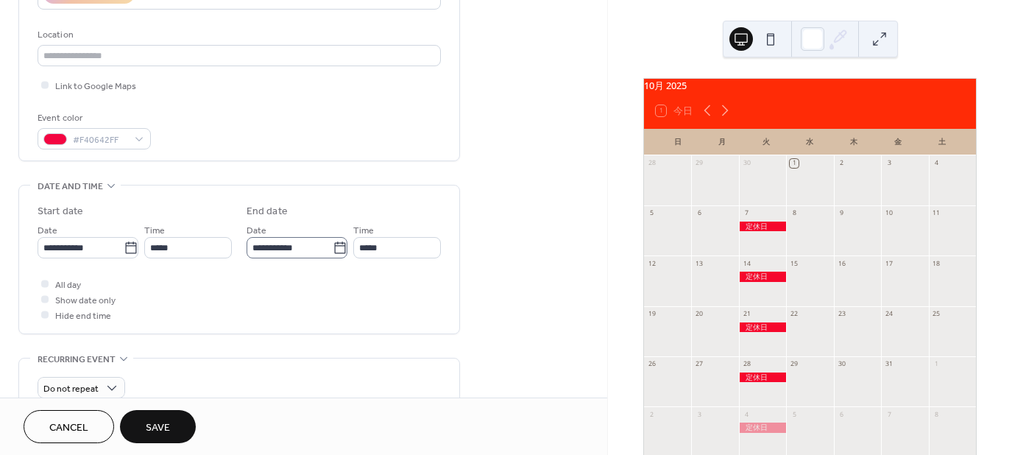
click at [339, 247] on icon at bounding box center [340, 248] width 15 height 15
click at [333, 247] on input "**********" at bounding box center [290, 247] width 86 height 21
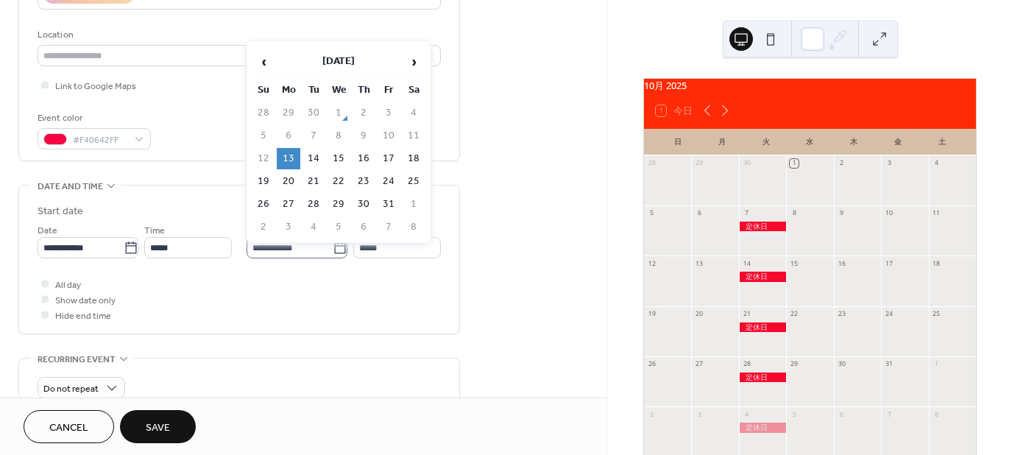
click at [339, 247] on icon at bounding box center [340, 248] width 15 height 15
click at [333, 247] on input "**********" at bounding box center [290, 247] width 86 height 21
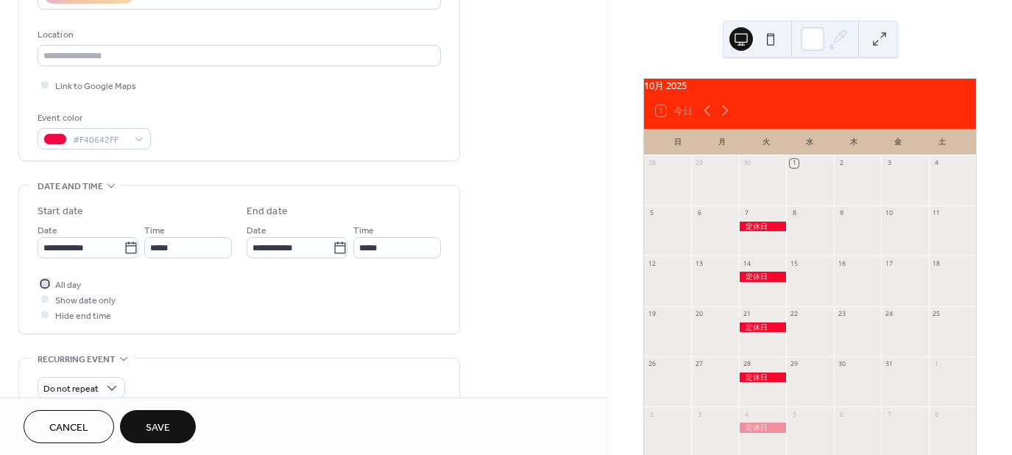
click at [48, 283] on div at bounding box center [44, 283] width 7 height 7
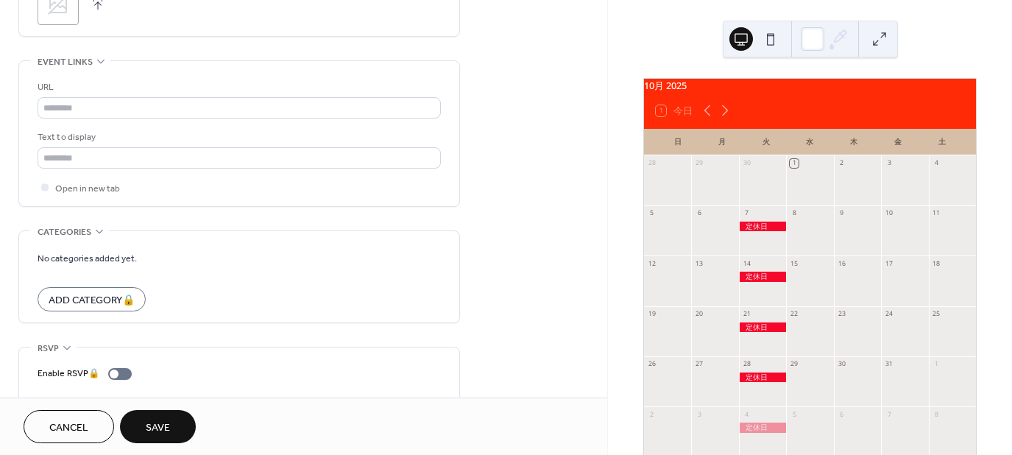
scroll to position [804, 0]
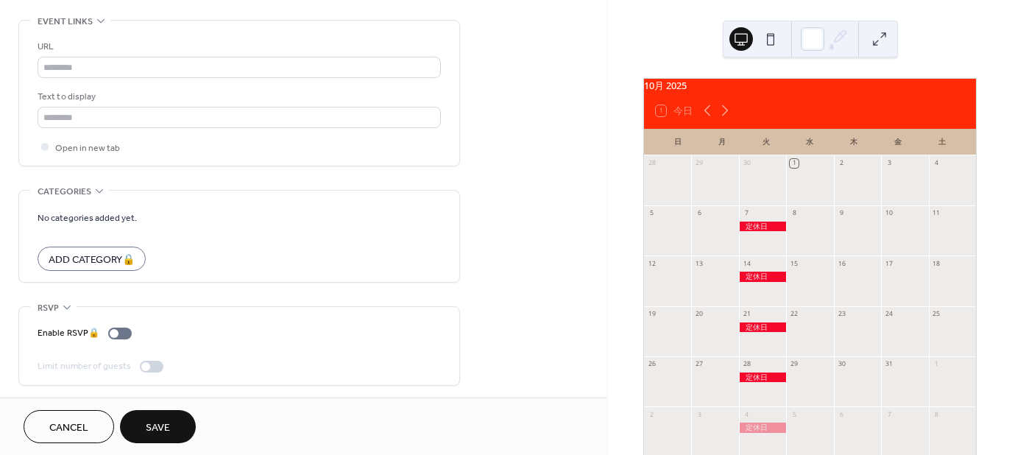
click at [160, 423] on span "Save" at bounding box center [158, 427] width 24 height 15
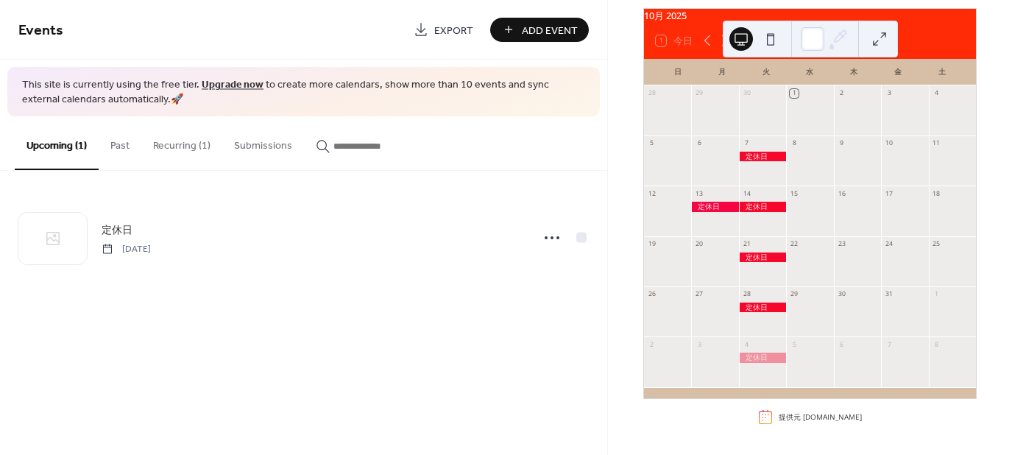
scroll to position [74, 0]
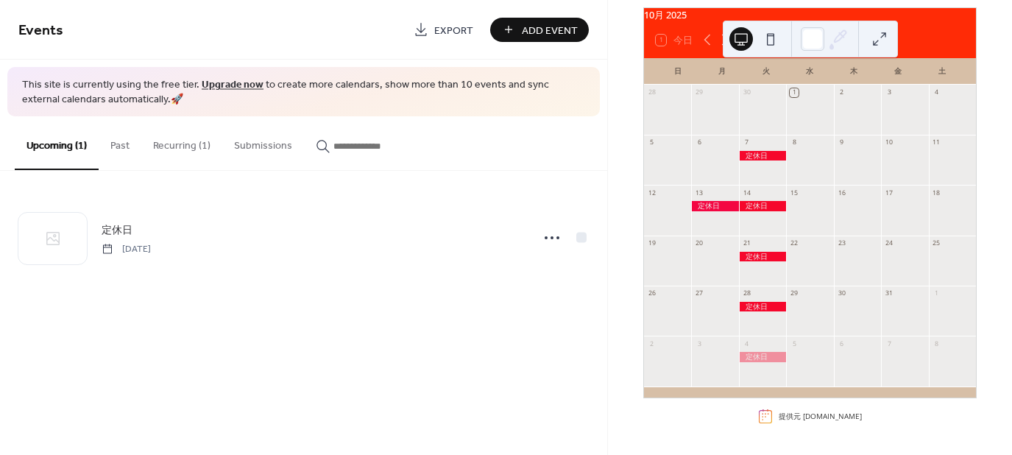
click at [721, 49] on icon at bounding box center [725, 40] width 18 height 18
click at [334, 26] on span "Events" at bounding box center [210, 30] width 384 height 29
click at [78, 146] on button "Upcoming (1)" at bounding box center [57, 143] width 84 height 54
click at [705, 49] on icon at bounding box center [707, 40] width 18 height 18
click at [566, 33] on span "Add Event" at bounding box center [550, 30] width 56 height 15
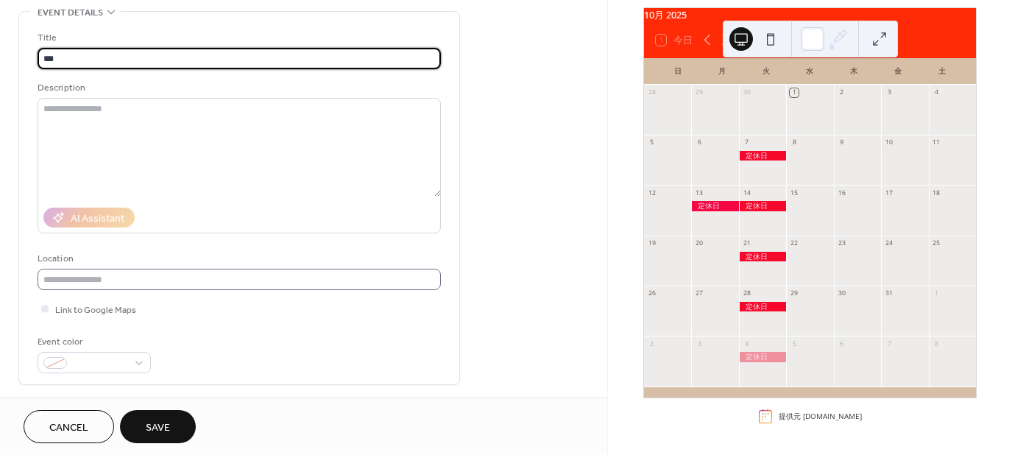
scroll to position [74, 0]
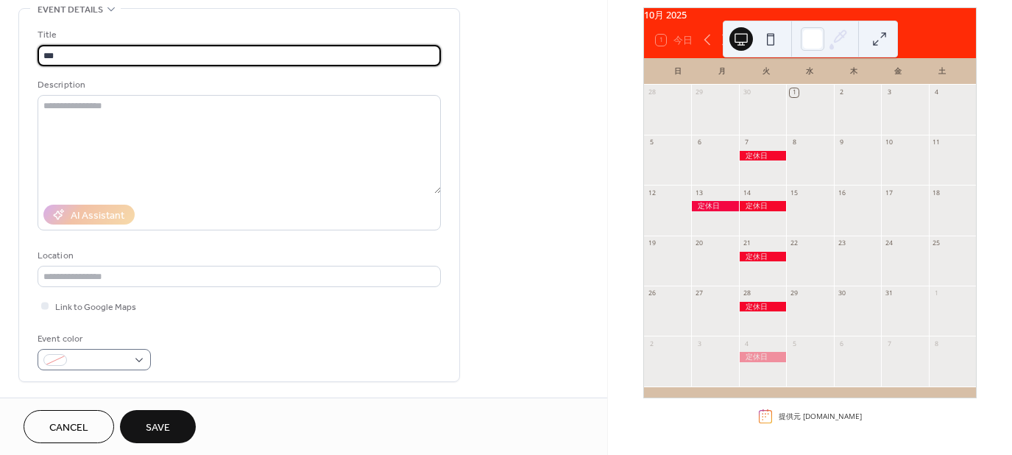
type input "***"
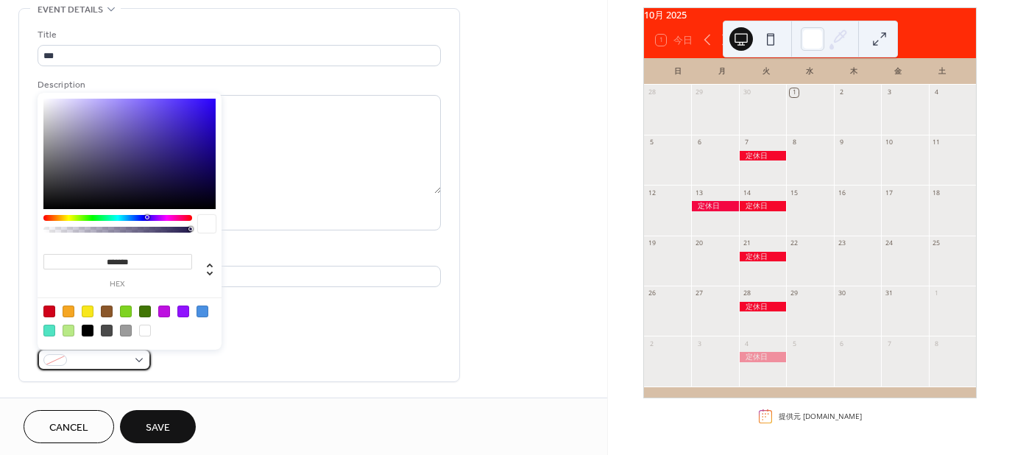
click at [107, 357] on span at bounding box center [100, 360] width 54 height 15
click at [190, 219] on div at bounding box center [117, 218] width 149 height 6
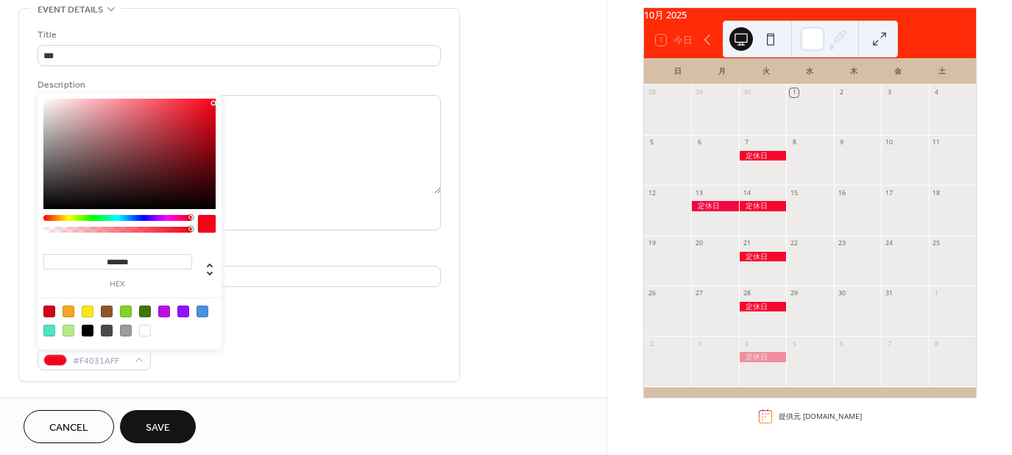
type input "*******"
drag, startPoint x: 159, startPoint y: 174, endPoint x: 212, endPoint y: 102, distance: 90.1
click at [212, 102] on div at bounding box center [211, 101] width 3 height 3
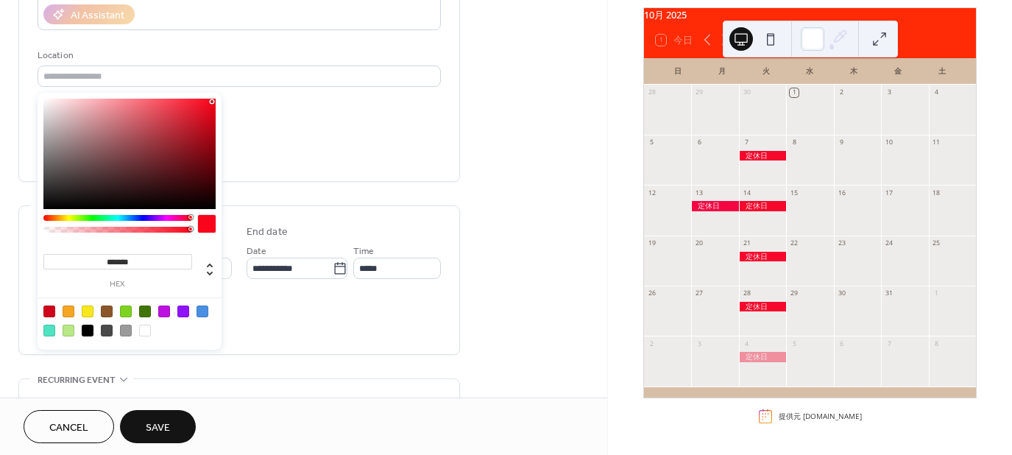
scroll to position [294, 0]
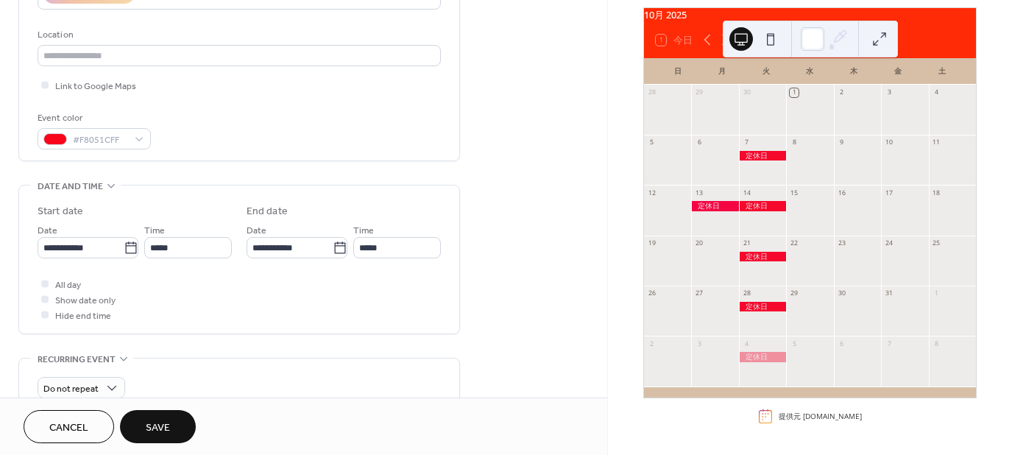
click at [330, 351] on div "**********" at bounding box center [239, 341] width 442 height 1108
click at [128, 243] on icon at bounding box center [130, 247] width 11 height 12
click at [124, 243] on input "**********" at bounding box center [81, 247] width 86 height 21
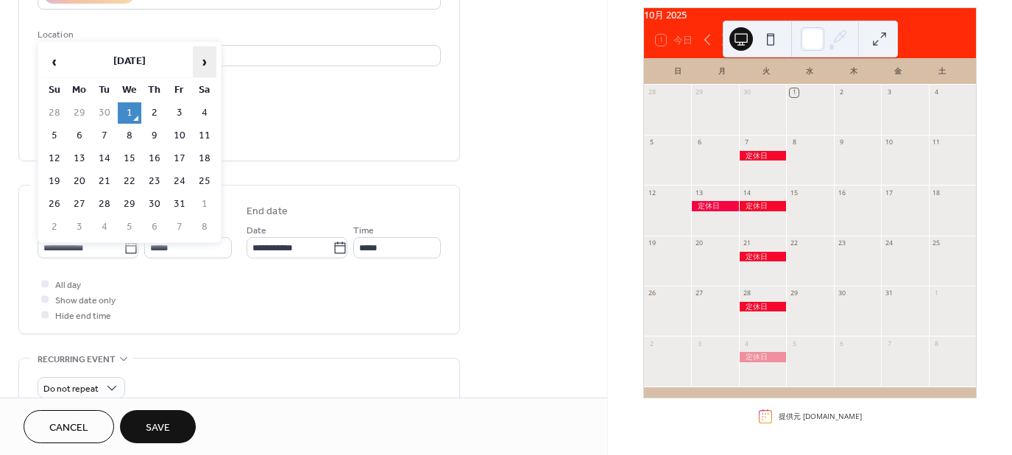
click at [205, 63] on span "›" at bounding box center [205, 61] width 22 height 29
click at [82, 132] on td "3" at bounding box center [80, 135] width 24 height 21
type input "**********"
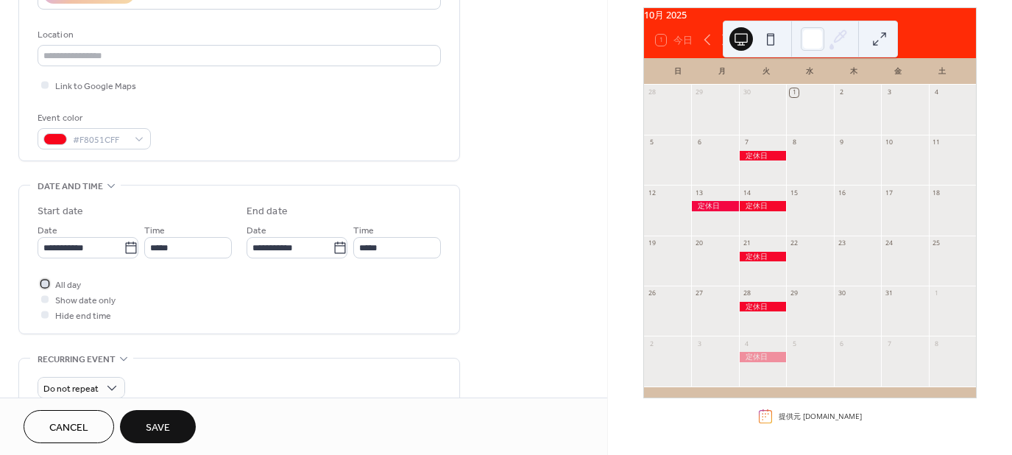
click at [44, 282] on div at bounding box center [44, 283] width 7 height 7
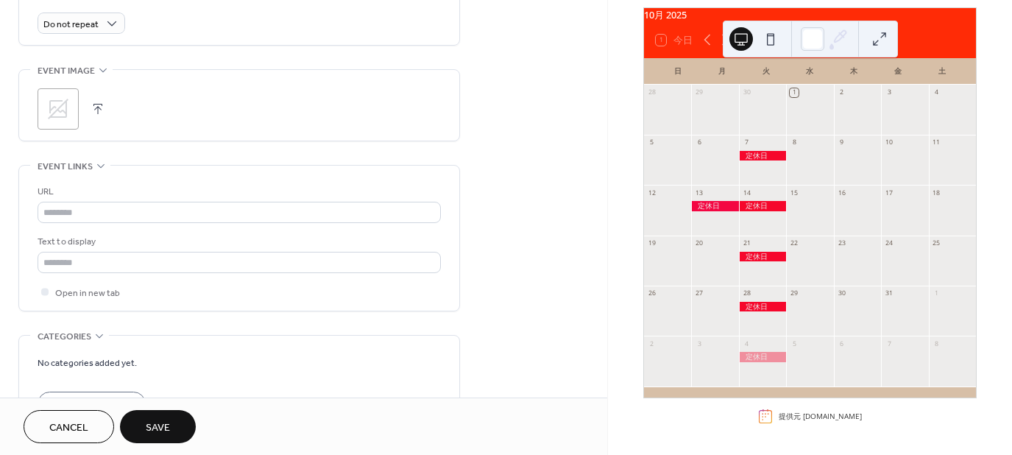
scroll to position [804, 0]
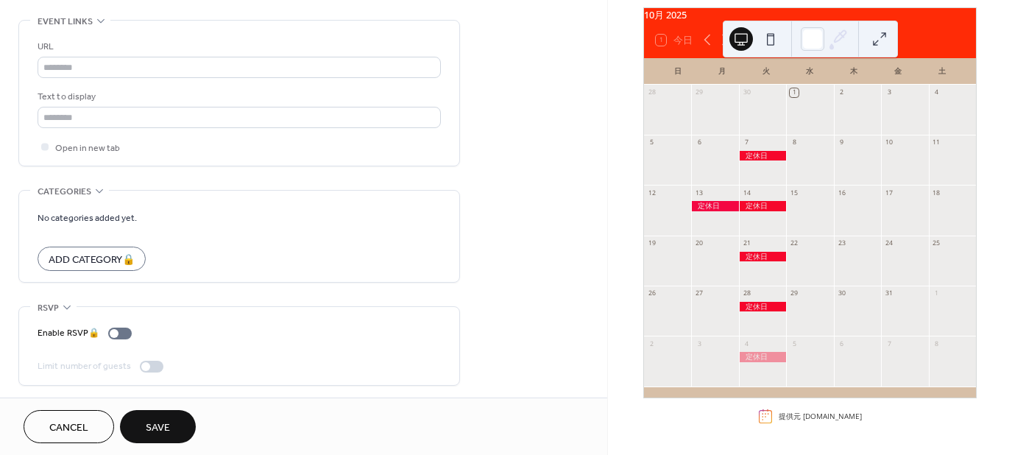
click at [155, 422] on span "Save" at bounding box center [158, 427] width 24 height 15
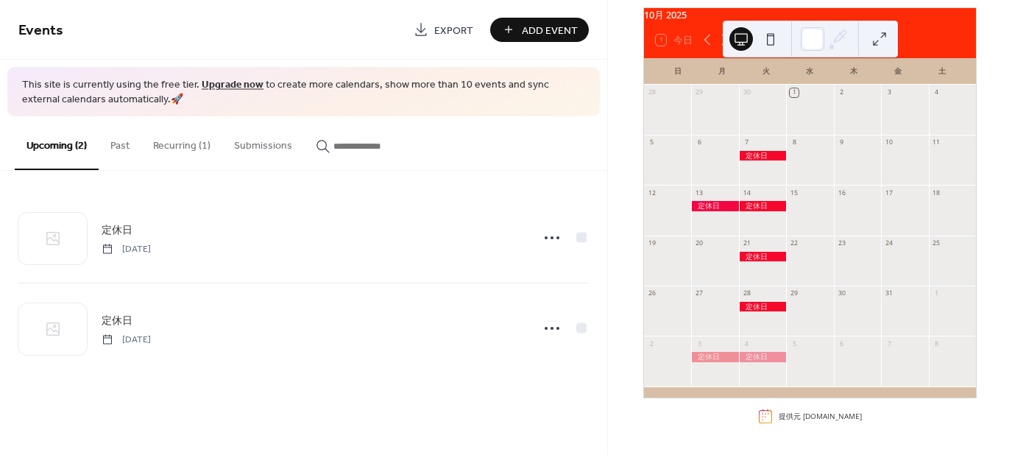
click at [721, 48] on icon at bounding box center [725, 40] width 18 height 18
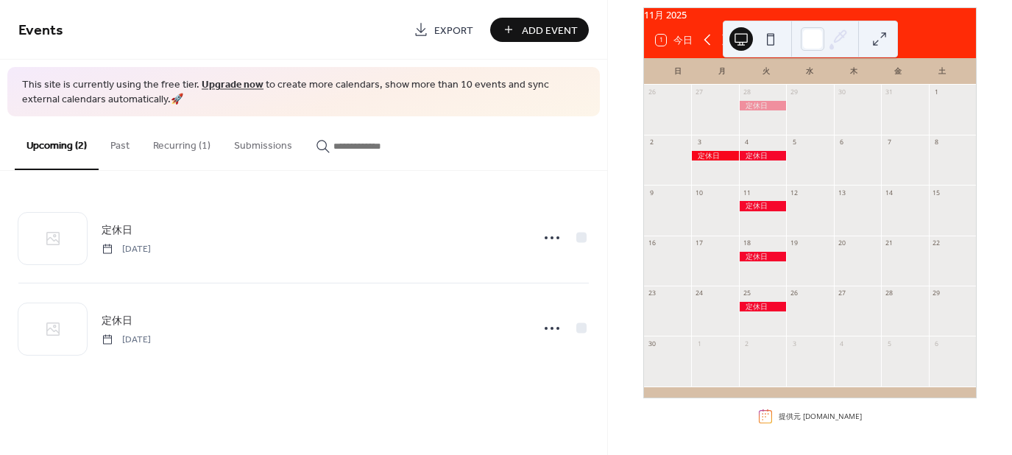
click at [707, 45] on icon at bounding box center [707, 40] width 18 height 18
